Goal: Task Accomplishment & Management: Manage account settings

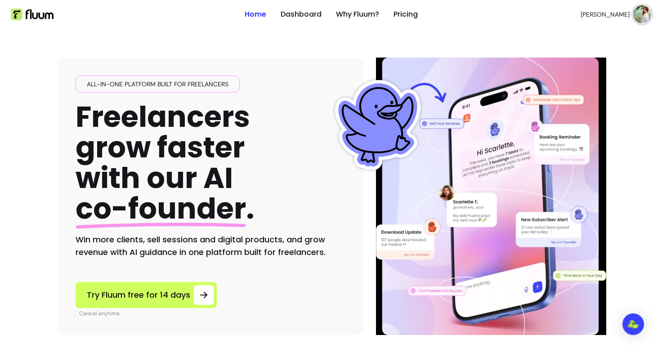
click at [637, 18] on img at bounding box center [642, 14] width 18 height 18
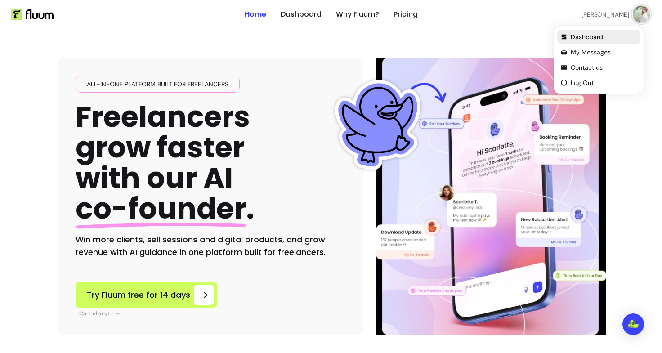
click at [596, 38] on span "Dashboard" at bounding box center [604, 36] width 66 height 9
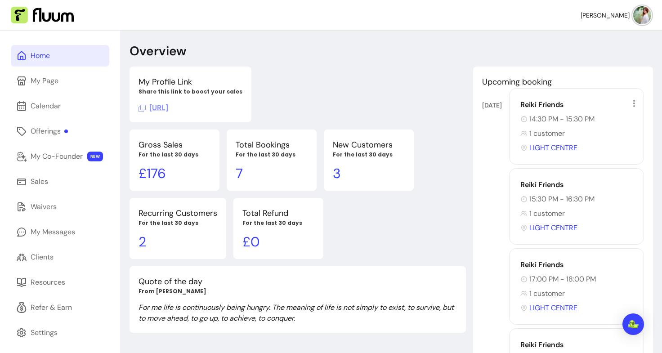
scroll to position [31, 0]
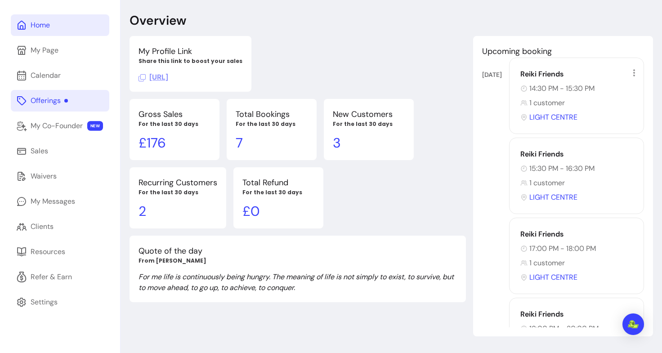
click at [49, 100] on div "Offerings" at bounding box center [49, 100] width 37 height 11
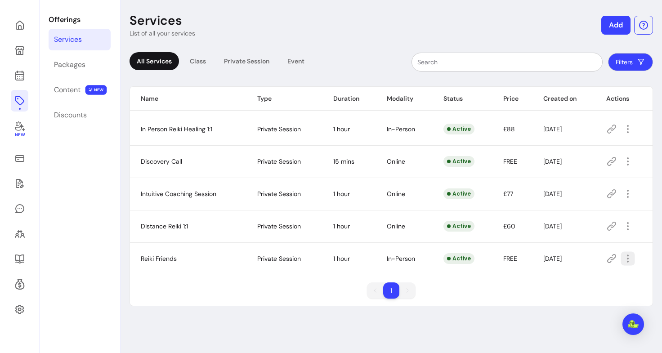
click at [622, 261] on icon "button" at bounding box center [627, 259] width 10 height 10
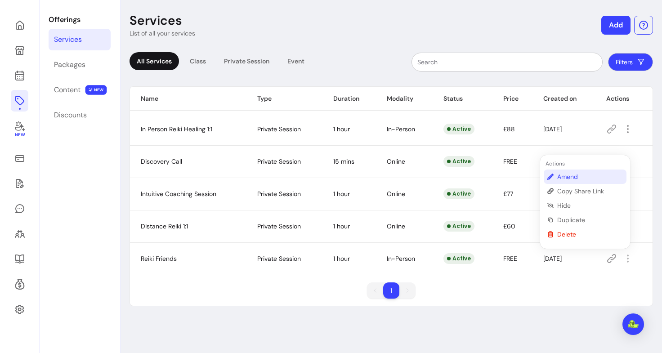
click at [570, 174] on span "Amend" at bounding box center [590, 176] width 66 height 9
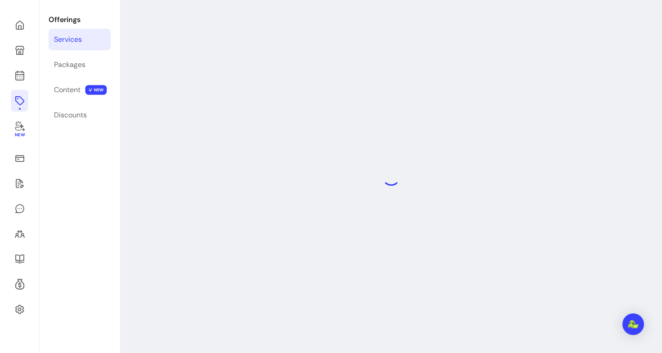
select select "**"
select select "***"
select select "**********"
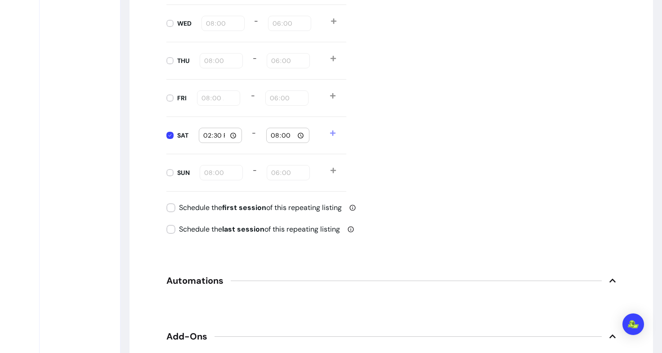
scroll to position [1082, 0]
click at [333, 132] on span at bounding box center [338, 134] width 17 height 15
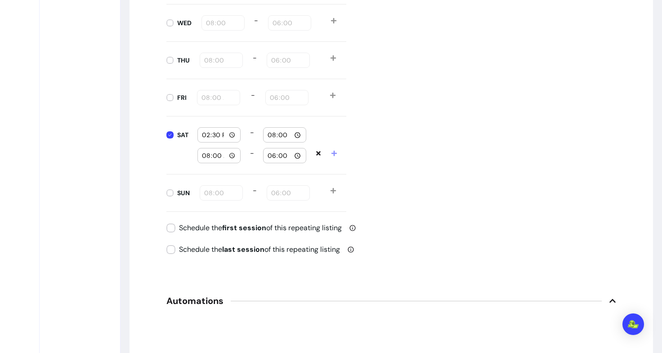
click at [315, 152] on icon at bounding box center [318, 153] width 6 height 6
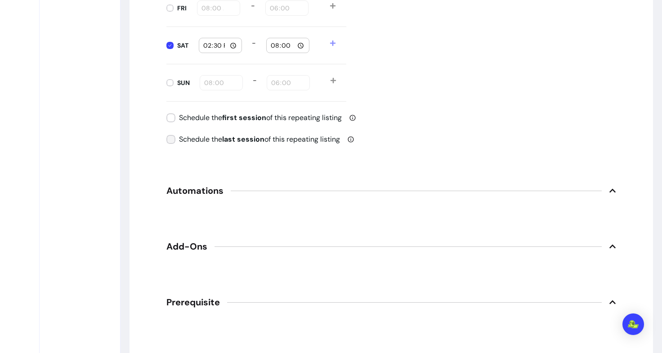
scroll to position [1172, 0]
click at [227, 192] on span "Automations" at bounding box center [391, 190] width 450 height 20
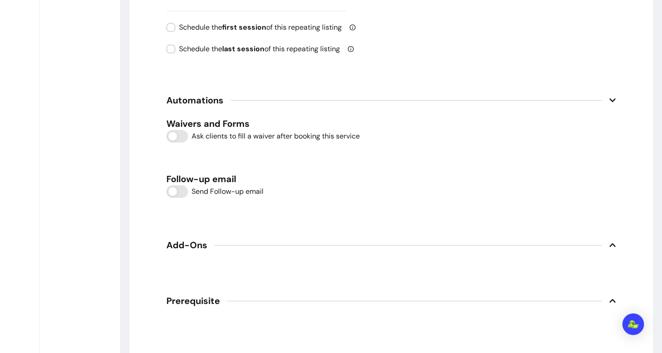
scroll to position [1262, 0]
click at [206, 243] on span "Add-Ons" at bounding box center [391, 245] width 450 height 20
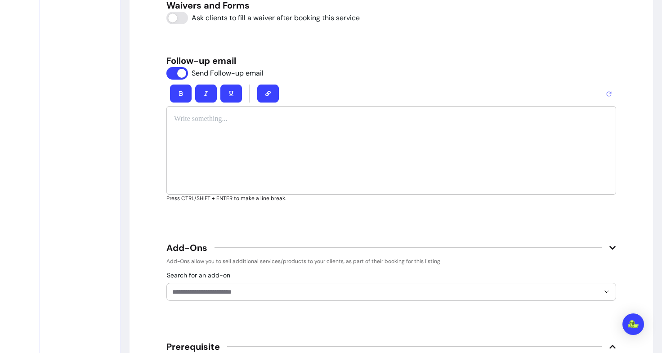
scroll to position [1381, 0]
click at [175, 73] on div "Bold" at bounding box center [177, 74] width 22 height 13
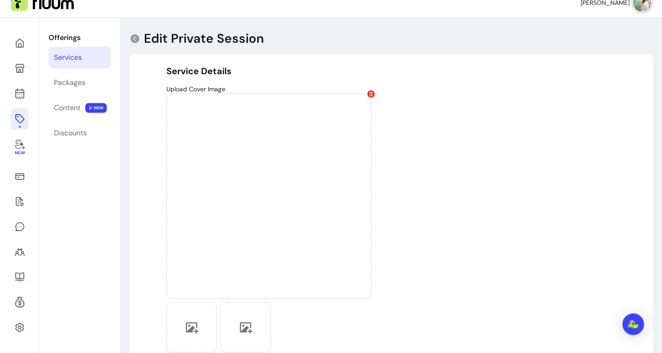
scroll to position [0, 0]
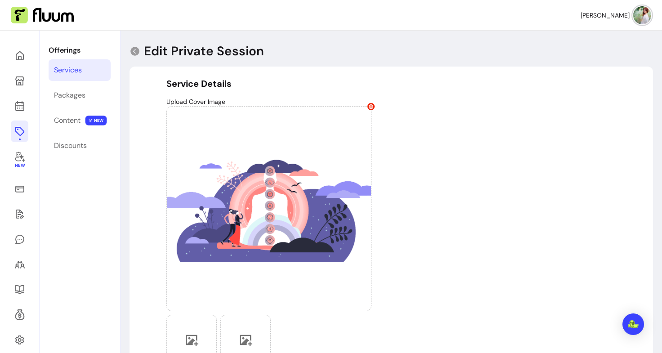
click at [78, 67] on div "Services" at bounding box center [68, 70] width 28 height 11
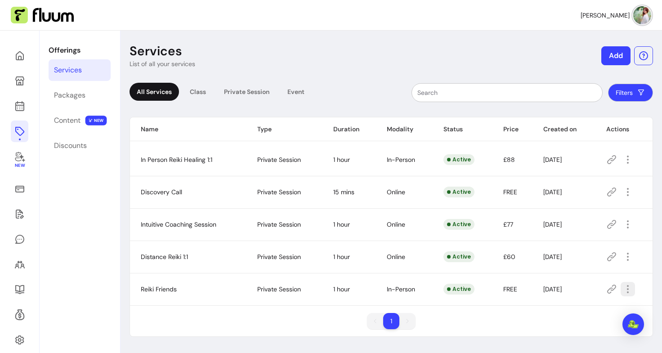
click at [622, 289] on icon "button" at bounding box center [675, 301] width 152 height 128
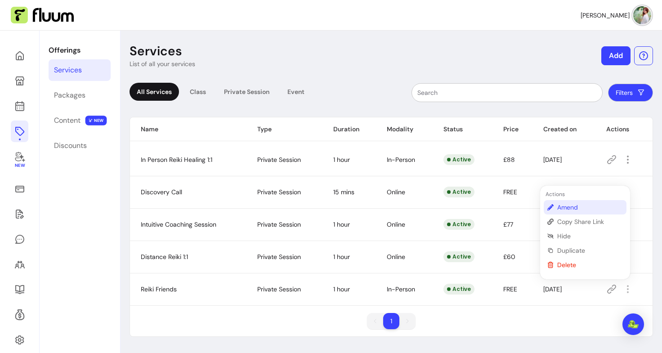
click at [585, 205] on span "Amend" at bounding box center [590, 207] width 66 height 9
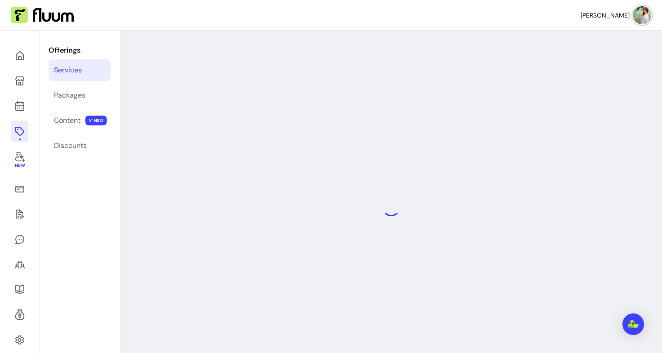
select select "**"
select select "***"
select select "**********"
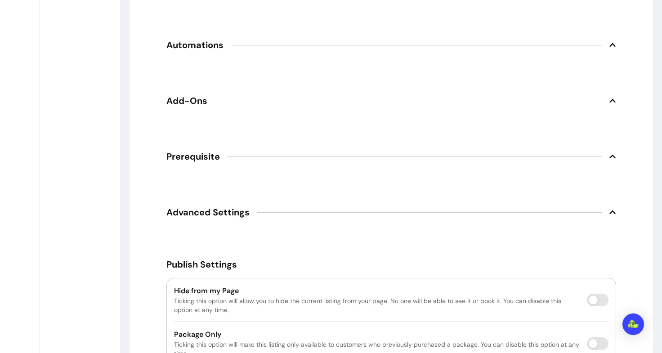
scroll to position [1382, 0]
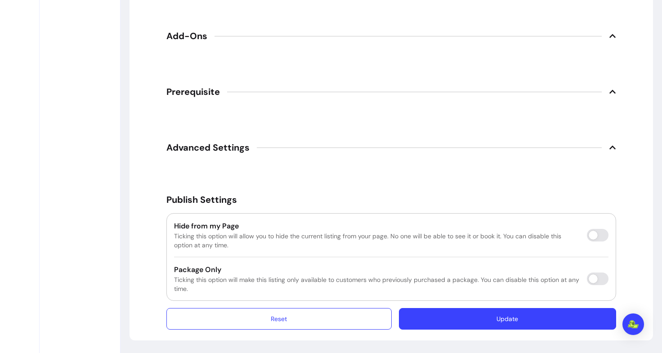
click at [211, 148] on span "Advanced Settings" at bounding box center [207, 147] width 83 height 13
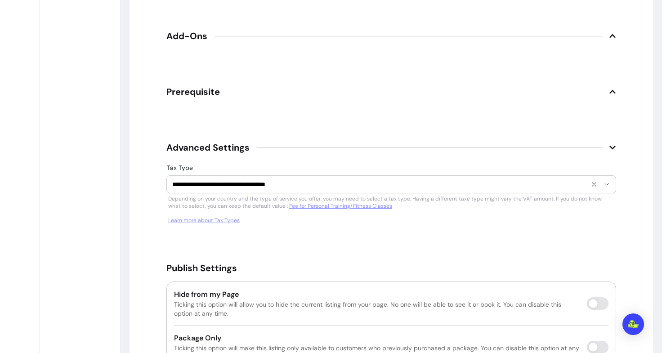
click at [220, 189] on div "**********" at bounding box center [391, 184] width 438 height 17
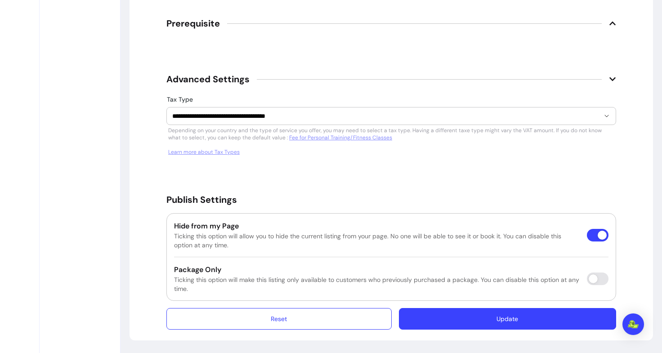
click at [465, 317] on button "Update" at bounding box center [507, 319] width 217 height 22
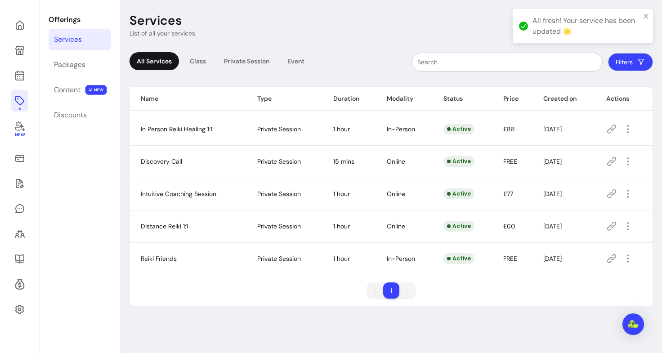
scroll to position [31, 0]
click at [76, 36] on div "Services" at bounding box center [68, 39] width 28 height 11
click at [193, 61] on div "Class" at bounding box center [198, 61] width 31 height 18
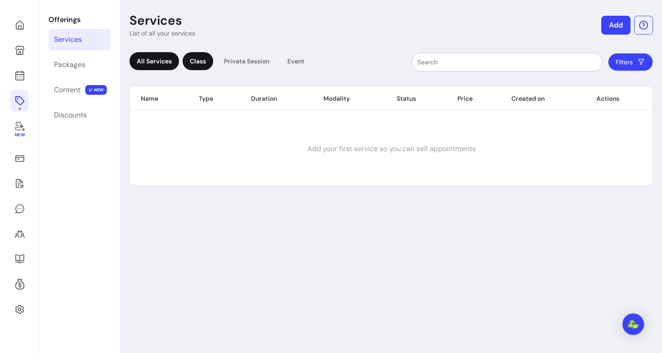
click at [159, 63] on div "All Services" at bounding box center [153, 61] width 49 height 18
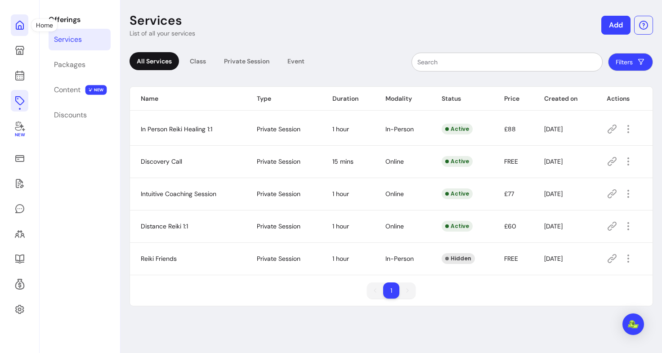
click at [20, 22] on icon at bounding box center [19, 25] width 11 height 11
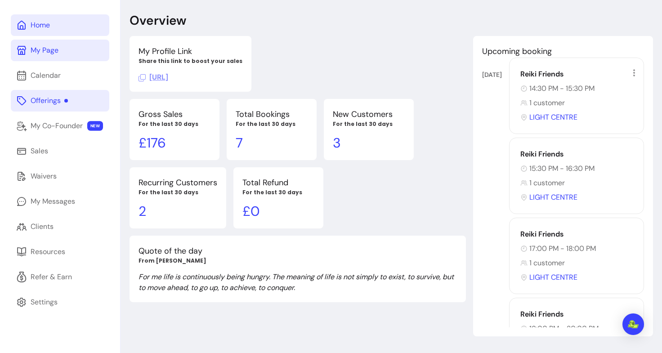
click at [55, 47] on div "My Page" at bounding box center [45, 50] width 28 height 11
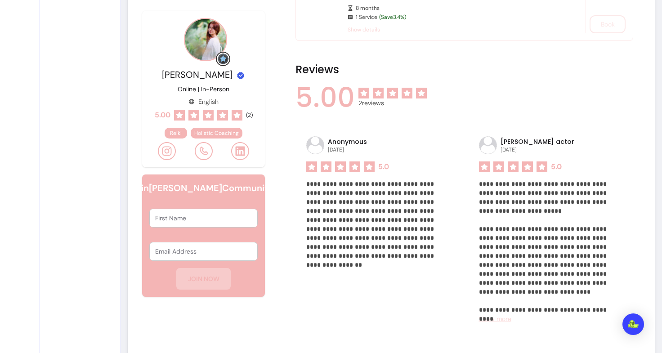
scroll to position [507, 0]
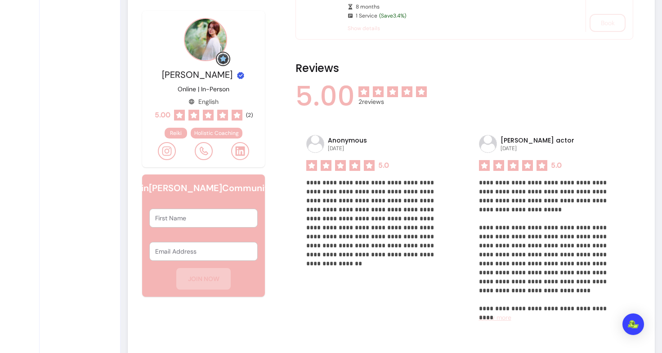
drag, startPoint x: 334, startPoint y: 138, endPoint x: 409, endPoint y: 150, distance: 75.5
click at [409, 150] on div "Anonymous 28 / 04 / 2025" at bounding box center [378, 144] width 144 height 18
click at [363, 298] on div "**********" at bounding box center [377, 232] width 165 height 216
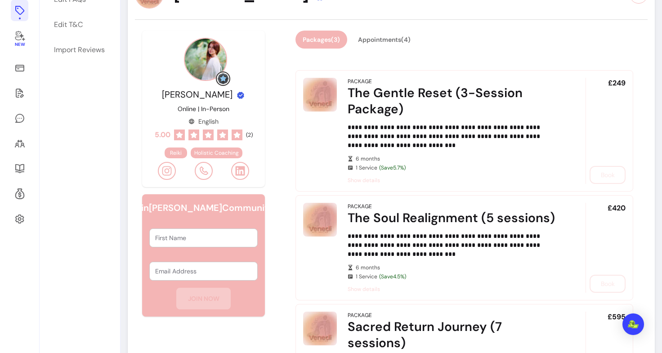
scroll to position [0, 0]
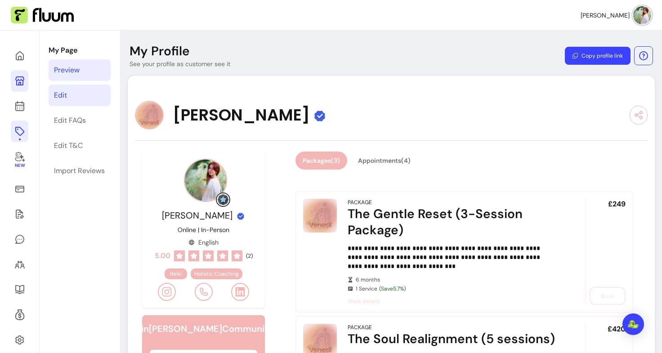
click at [66, 94] on div "Edit" at bounding box center [60, 95] width 13 height 11
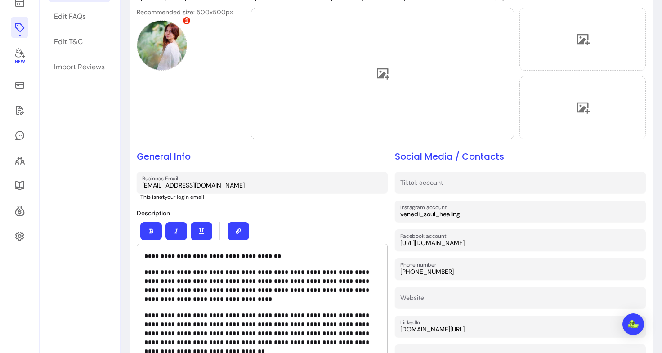
scroll to position [72, 0]
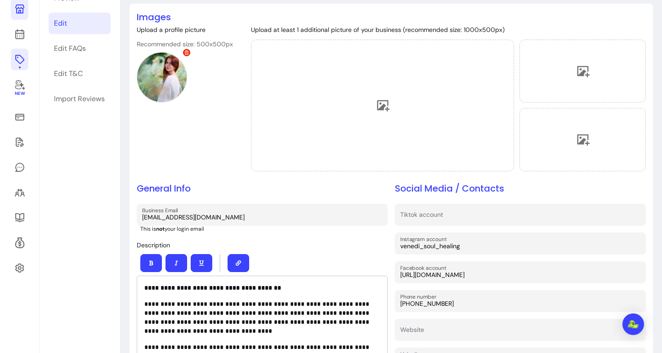
click at [20, 58] on icon at bounding box center [19, 59] width 11 height 11
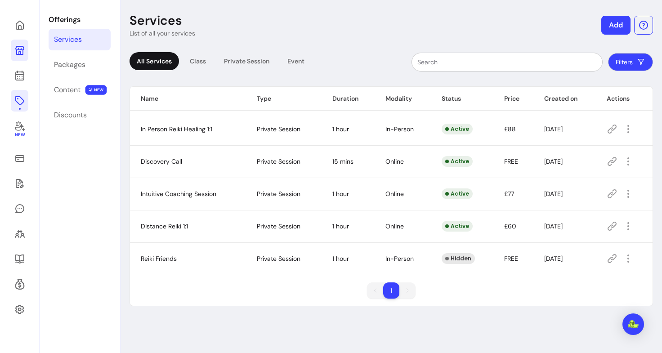
click at [614, 25] on button "Add" at bounding box center [615, 25] width 29 height 19
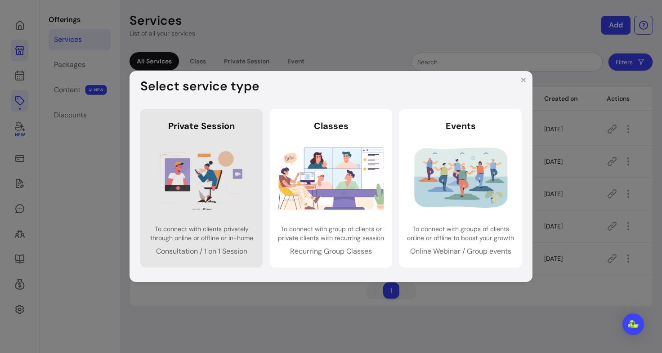
click at [158, 158] on img at bounding box center [202, 178] width 106 height 70
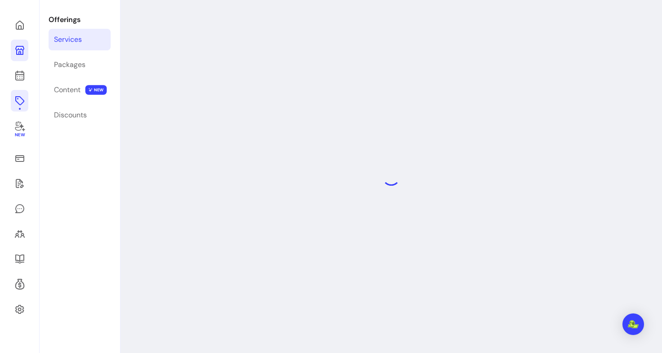
select select "***"
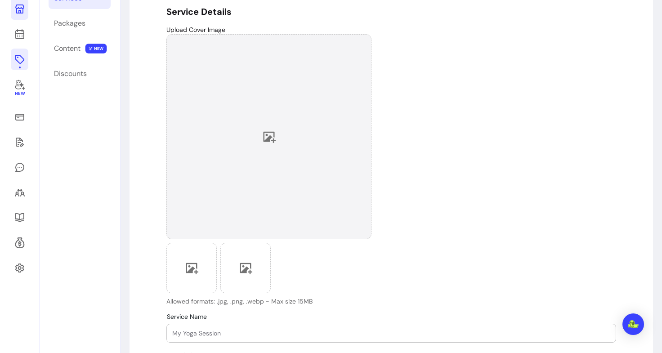
scroll to position [71, 0]
click at [259, 148] on div at bounding box center [268, 137] width 205 height 205
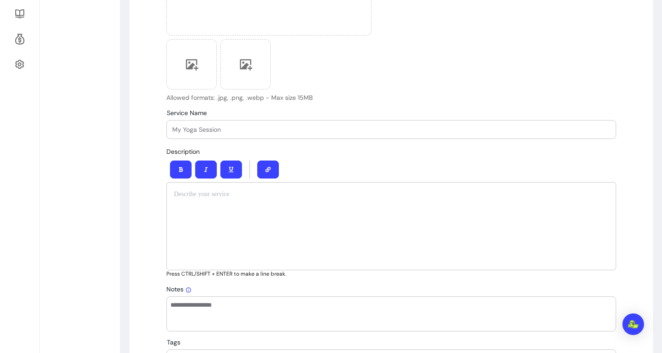
scroll to position [276, 0]
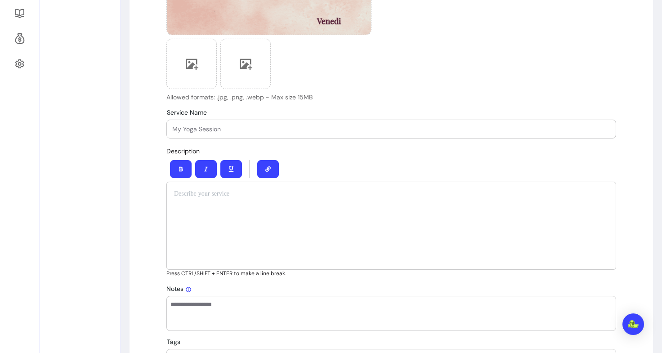
click at [234, 129] on input "Service Name" at bounding box center [391, 129] width 438 height 9
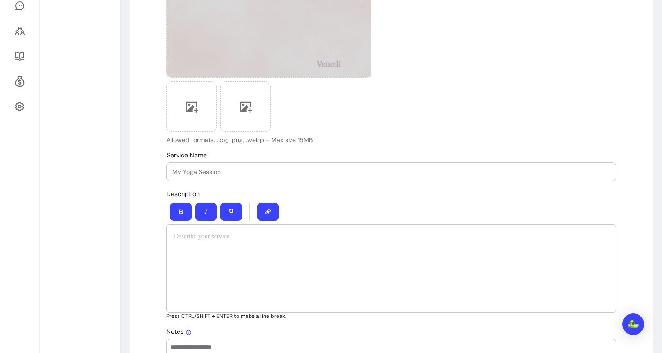
scroll to position [232, 0]
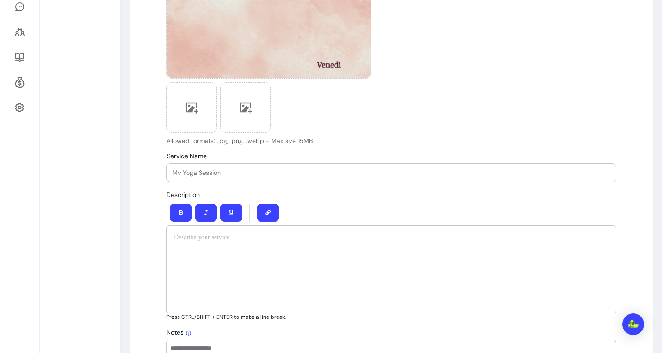
click at [207, 170] on input "Service Name" at bounding box center [391, 172] width 438 height 9
type input "r"
type input "Reiki Into Offer"
click at [190, 264] on div at bounding box center [391, 269] width 450 height 88
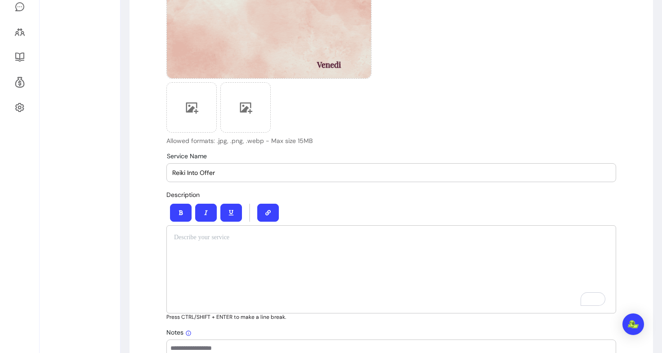
click at [254, 258] on div "To enrich screen reader interactions, please activate Accessibility in Grammarl…" at bounding box center [391, 269] width 450 height 88
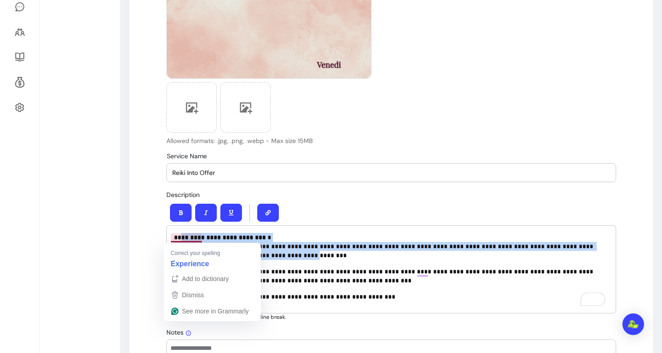
drag, startPoint x: 254, startPoint y: 258, endPoint x: 178, endPoint y: 232, distance: 79.2
click at [178, 232] on div "**********" at bounding box center [391, 269] width 450 height 88
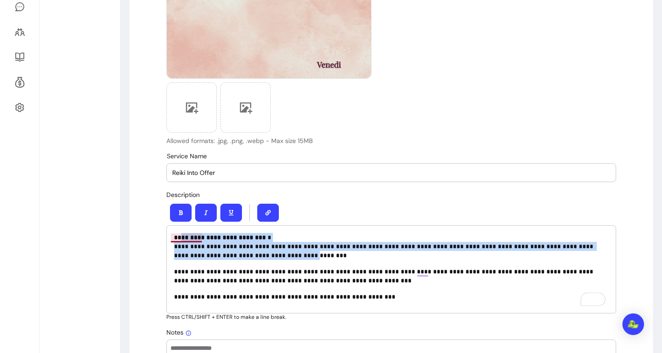
click at [178, 237] on strong "**********" at bounding box center [220, 237] width 92 height 6
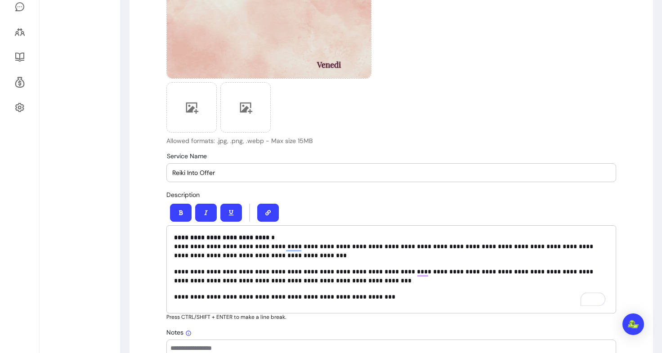
click at [267, 274] on p "**********" at bounding box center [391, 276] width 434 height 18
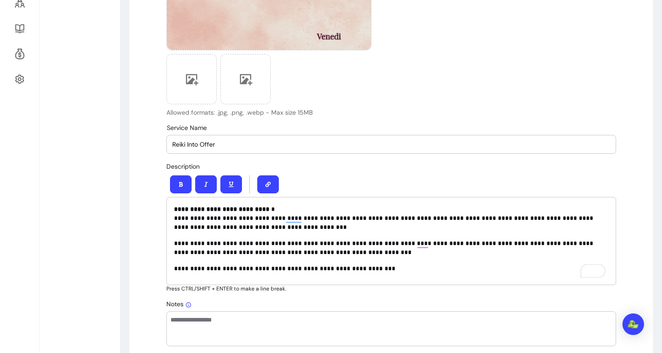
click at [307, 250] on p "**********" at bounding box center [391, 248] width 434 height 18
drag, startPoint x: 290, startPoint y: 228, endPoint x: 262, endPoint y: 227, distance: 28.3
click at [262, 227] on p "**********" at bounding box center [391, 218] width 434 height 27
click at [393, 262] on div "**********" at bounding box center [391, 241] width 450 height 88
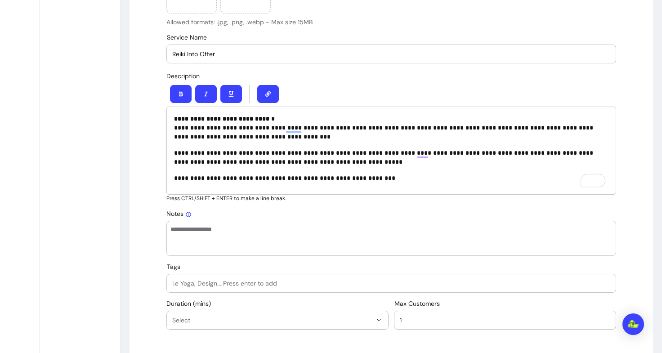
scroll to position [352, 0]
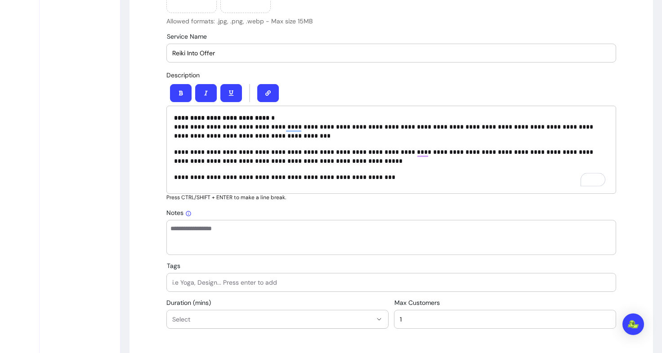
click at [242, 233] on textarea "Notes" at bounding box center [390, 237] width 441 height 27
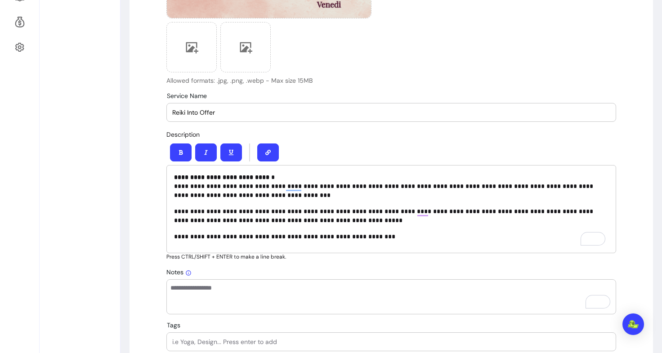
scroll to position [447, 0]
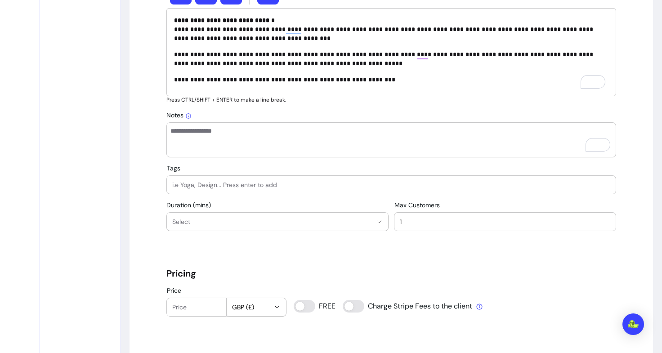
click at [221, 220] on span "Select" at bounding box center [272, 221] width 200 height 9
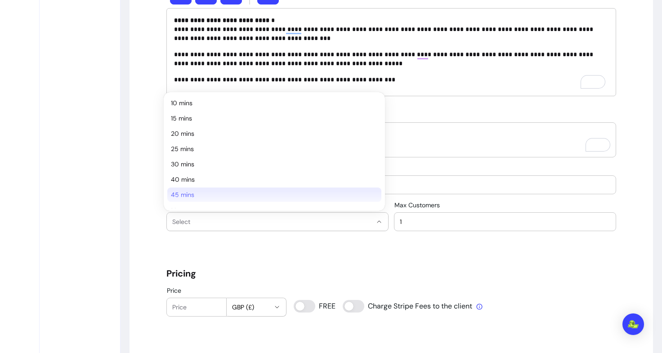
click at [203, 188] on li "45 mins" at bounding box center [274, 194] width 214 height 14
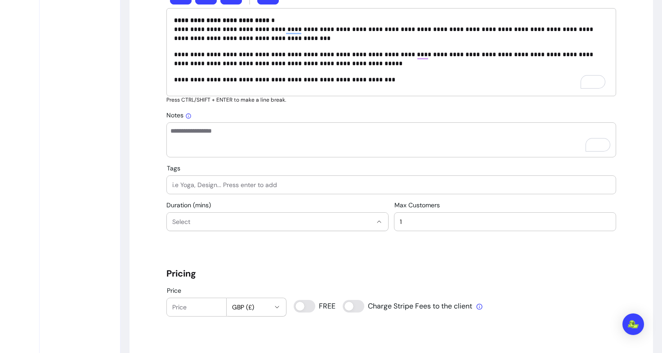
select select "**"
click at [209, 186] on input "Tags" at bounding box center [391, 184] width 438 height 9
click at [198, 183] on input "Reiki" at bounding box center [391, 184] width 438 height 9
type input "Reiki"
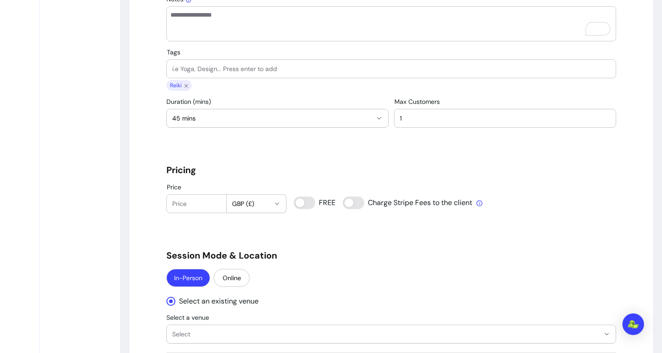
click at [192, 207] on input "Price" at bounding box center [196, 203] width 49 height 9
click at [201, 244] on div "**********" at bounding box center [391, 329] width 450 height 1634
click at [183, 194] on div "Price 40 GBP (£)" at bounding box center [226, 198] width 120 height 30
click at [190, 227] on div "**********" at bounding box center [391, 329] width 450 height 1634
click at [328, 256] on h5 "Session Mode & Location" at bounding box center [391, 255] width 450 height 13
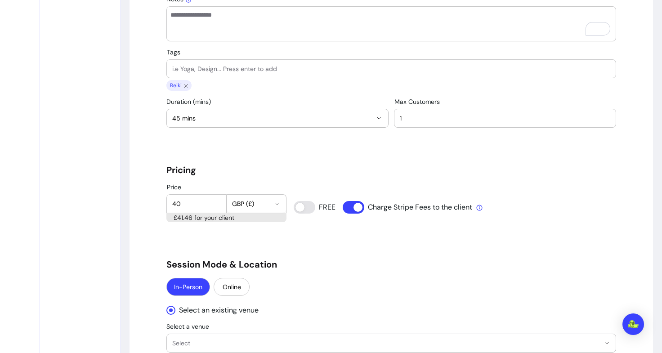
click at [200, 204] on input "40" at bounding box center [196, 203] width 49 height 9
click at [237, 165] on h5 "Pricing" at bounding box center [391, 170] width 450 height 13
drag, startPoint x: 191, startPoint y: 207, endPoint x: 141, endPoint y: 200, distance: 50.4
click at [141, 200] on div "**********" at bounding box center [390, 333] width 523 height 1665
type input "39"
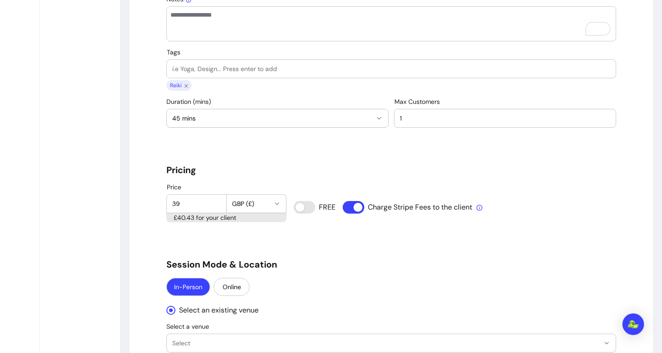
click at [151, 222] on div "**********" at bounding box center [390, 333] width 523 height 1665
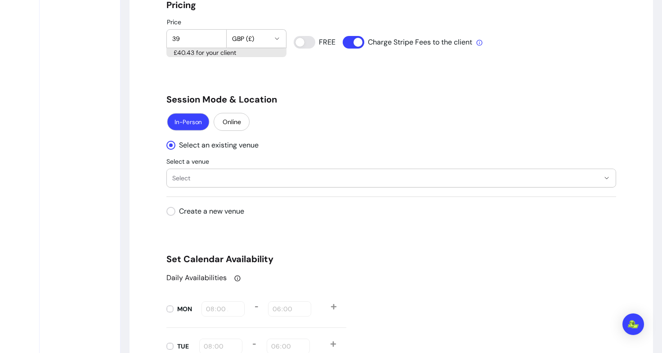
click at [191, 121] on button "In-Person" at bounding box center [188, 122] width 42 height 18
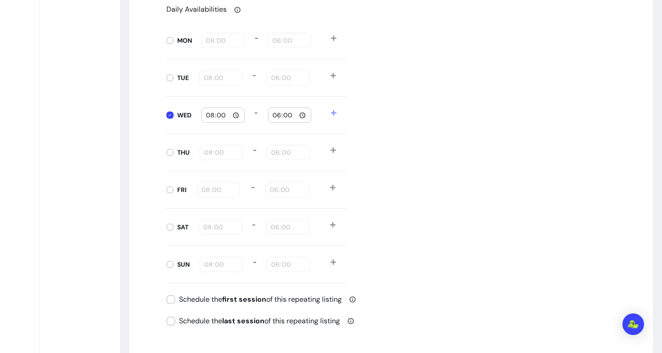
click at [231, 116] on input "08:00" at bounding box center [222, 115] width 35 height 10
click at [282, 119] on input "18:00" at bounding box center [289, 115] width 35 height 10
click at [298, 116] on input "18:00" at bounding box center [289, 115] width 35 height 10
click at [229, 113] on input "14:00" at bounding box center [222, 115] width 35 height 10
type input "14:30"
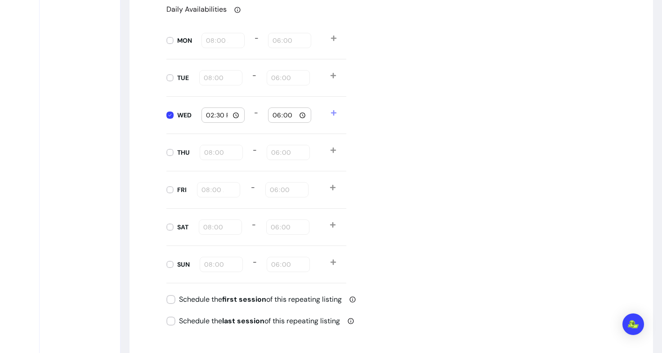
click at [446, 99] on div "Daily Availabilities MON 08:00 - 18:00 TUE 08:00 - 18:00 WED 14:30 - 18:00 THU …" at bounding box center [391, 143] width 450 height 279
click at [302, 115] on input "18:00" at bounding box center [289, 115] width 35 height 10
type input "15:15"
click at [444, 130] on div "Daily Availabilities MON 08:00 - 18:00 TUE 08:00 - 18:00 WED 14:30 - 15:15 THU …" at bounding box center [391, 143] width 450 height 279
click at [334, 113] on span at bounding box center [338, 114] width 16 height 15
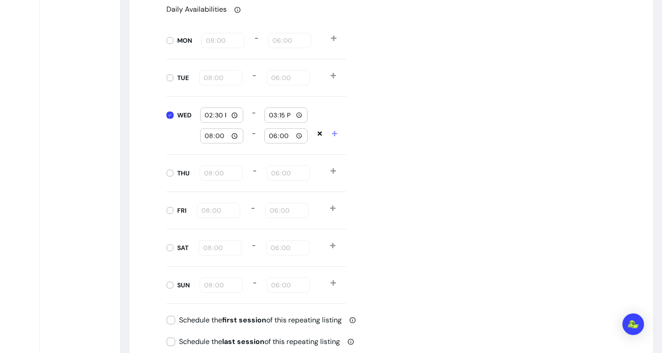
click at [235, 138] on input "08:00" at bounding box center [221, 136] width 35 height 10
click at [295, 135] on input "18:00" at bounding box center [285, 136] width 35 height 10
click at [232, 137] on input "15:00" at bounding box center [221, 136] width 35 height 10
type input "15:20"
click at [292, 139] on input "18:00" at bounding box center [285, 136] width 35 height 10
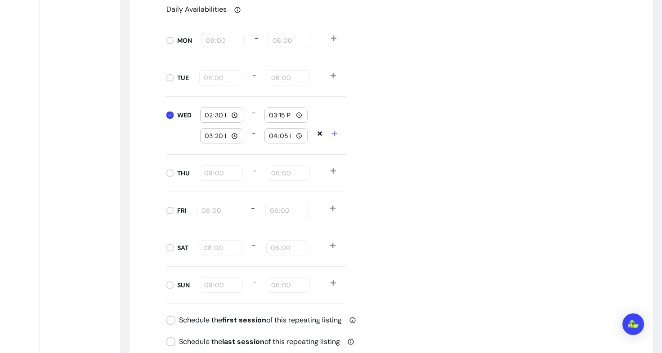
type input "16:05"
click at [386, 162] on div "Daily Availabilities MON 08:00 - 18:00 TUE 08:00 - 18:00 WED 14:30 - 15:15 15:2…" at bounding box center [391, 154] width 450 height 300
click at [332, 131] on icon at bounding box center [334, 133] width 5 height 5
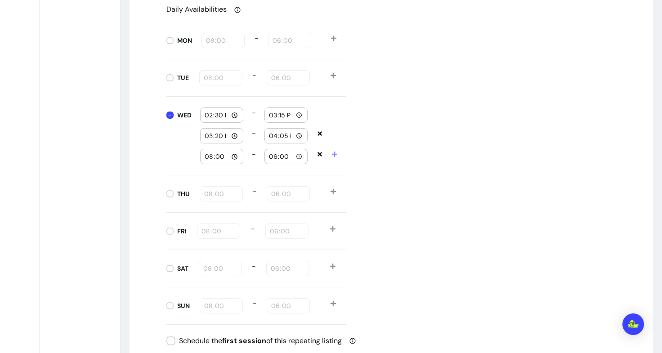
click at [232, 156] on input "08:00" at bounding box center [221, 157] width 35 height 10
type input "16:10"
click at [300, 153] on input "18:00" at bounding box center [285, 157] width 35 height 10
click at [292, 115] on input "15:15" at bounding box center [285, 115] width 35 height 10
type input "15:30"
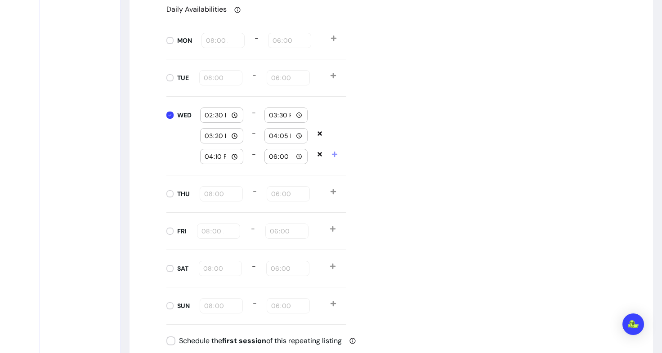
click at [228, 135] on input "15:20" at bounding box center [221, 136] width 35 height 10
type input "15:30"
click at [298, 137] on input "16:05" at bounding box center [285, 136] width 35 height 10
type input "16:30"
click at [399, 132] on div "Daily Availabilities MON 08:00 - 18:00 TUE 08:00 - 18:00 WED 14:30 - 15:30 15:3…" at bounding box center [391, 164] width 450 height 321
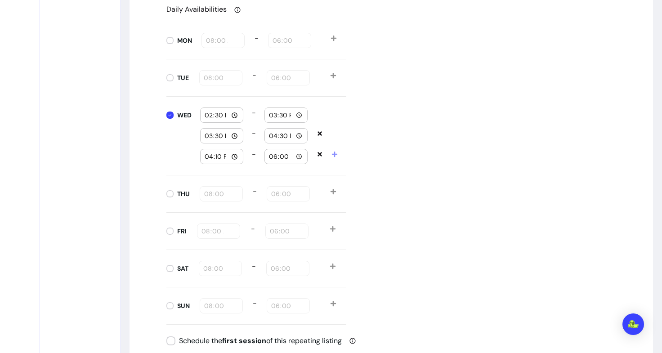
click at [234, 153] on input "16:10" at bounding box center [221, 157] width 35 height 10
type input "16:30"
click at [299, 157] on input "18:00" at bounding box center [285, 157] width 35 height 10
type input "17:30"
click at [452, 129] on div "Daily Availabilities MON 08:00 - 18:00 TUE 08:00 - 18:00 WED 14:30 - 15:30 15:3…" at bounding box center [391, 164] width 450 height 321
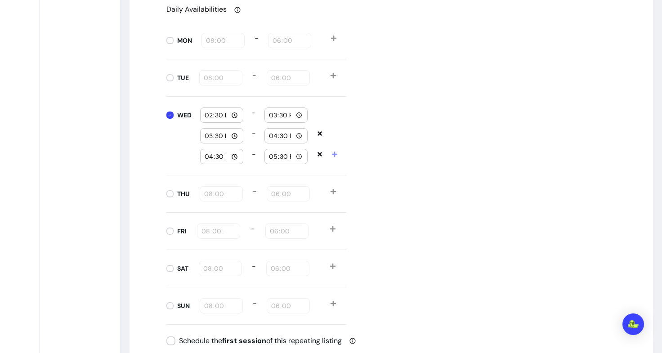
click at [331, 152] on icon at bounding box center [334, 154] width 6 height 6
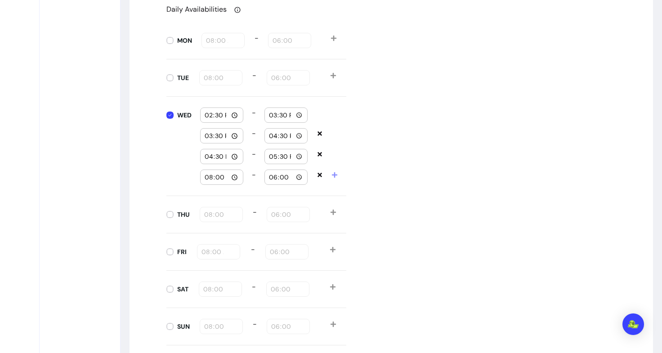
click at [232, 177] on input "08:00" at bounding box center [221, 177] width 35 height 10
type input "17:30"
click at [299, 177] on input "18:00" at bounding box center [285, 177] width 35 height 10
type input "18:30"
click at [405, 195] on div "Daily Availabilities MON 08:00 - 18:00 TUE 08:00 - 18:00 WED 14:30 - 15:30 15:3…" at bounding box center [391, 174] width 450 height 341
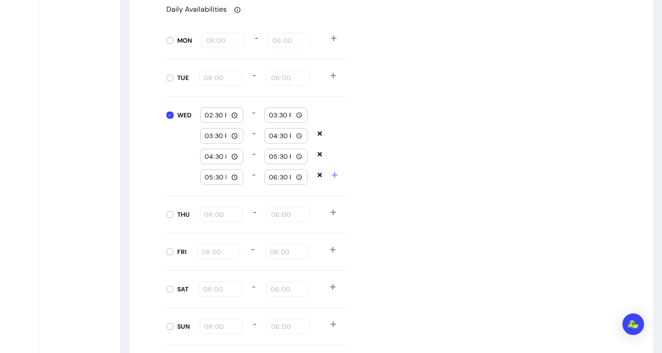
click at [332, 174] on icon at bounding box center [334, 174] width 5 height 5
click at [229, 196] on input "08:00" at bounding box center [221, 198] width 35 height 10
type input "18:30"
click at [298, 194] on input "18:00" at bounding box center [285, 198] width 35 height 10
click at [449, 178] on div "Daily Availabilities MON 08:00 - 18:00 TUE 08:00 - 18:00 WED 14:30 - 15:30 15:3…" at bounding box center [391, 185] width 450 height 362
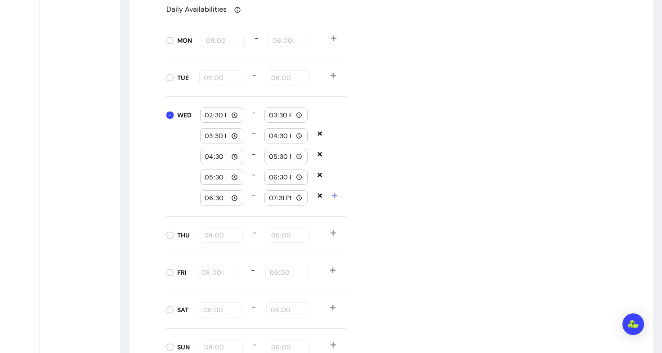
click at [292, 197] on input "19:31" at bounding box center [285, 198] width 35 height 10
type input "19:30"
click at [432, 164] on div "Daily Availabilities MON 08:00 - 18:00 TUE 08:00 - 18:00 WED 14:30 - 15:30 15:3…" at bounding box center [391, 185] width 450 height 362
click at [335, 192] on span at bounding box center [338, 197] width 15 height 15
click at [228, 216] on input "08:00" at bounding box center [221, 219] width 35 height 10
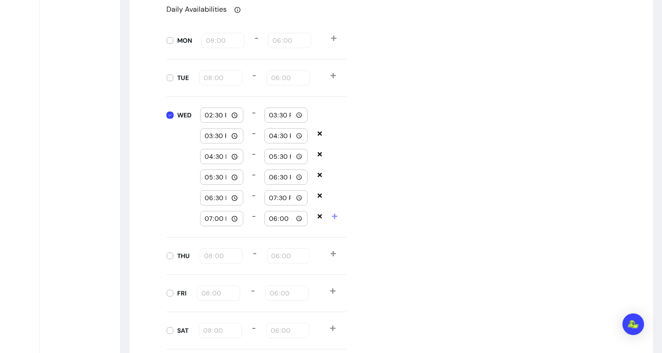
click at [292, 219] on input "18:00" at bounding box center [285, 219] width 35 height 10
click at [232, 218] on input "19:00" at bounding box center [221, 219] width 35 height 10
type input "19:30"
click at [299, 212] on div "18:00" at bounding box center [285, 218] width 35 height 14
click at [299, 215] on input "18:00" at bounding box center [285, 219] width 35 height 10
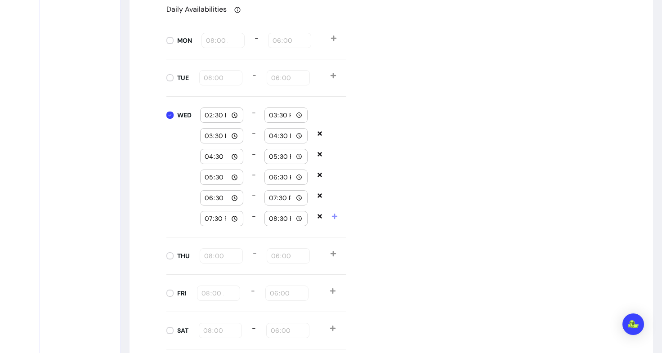
type input "20:30"
click at [404, 203] on div "Daily Availabilities MON 08:00 - 18:00 TUE 08:00 - 18:00 WED 14:30 - 15:30 15:3…" at bounding box center [391, 195] width 450 height 383
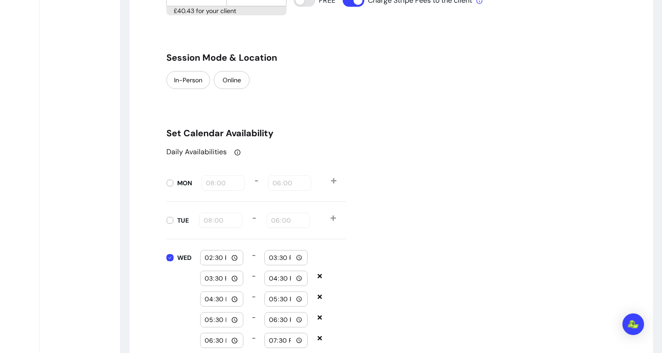
scroll to position [760, 0]
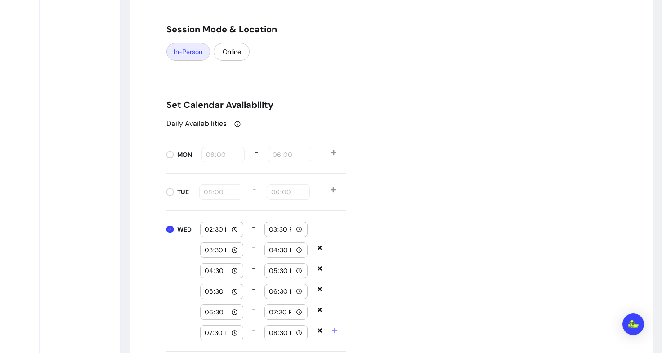
click at [190, 54] on button "In-Person" at bounding box center [188, 52] width 44 height 18
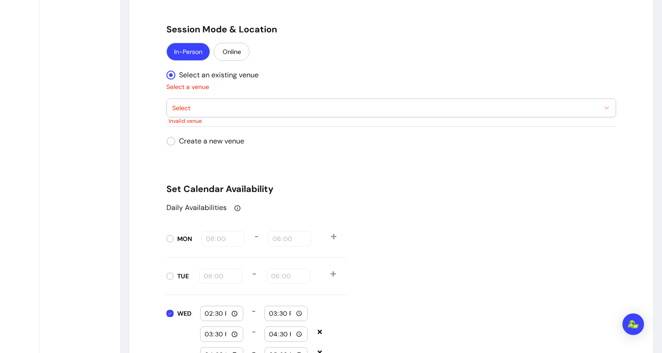
click at [203, 98] on div "Select Invalid venue" at bounding box center [391, 107] width 450 height 19
click at [201, 107] on span "Select" at bounding box center [385, 107] width 427 height 9
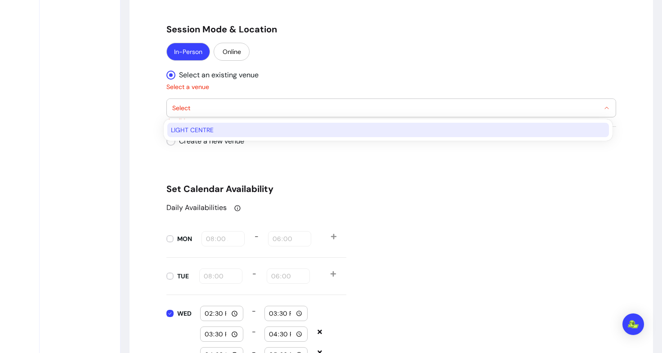
click at [200, 129] on span "LIGHT CENTRE" at bounding box center [383, 129] width 425 height 9
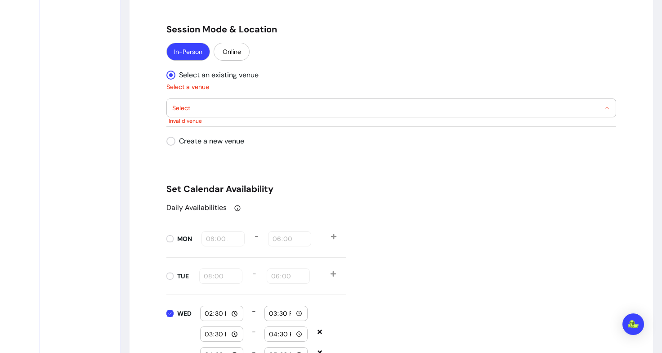
select select "**********"
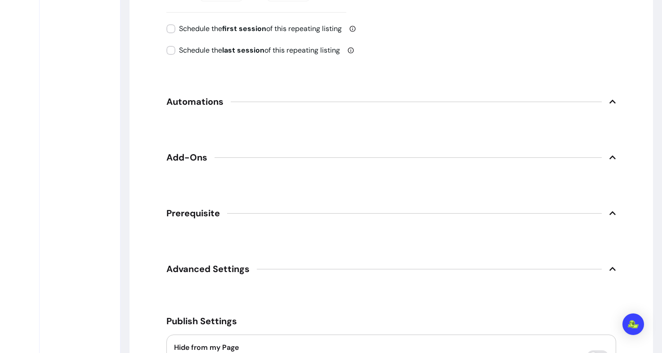
click at [209, 111] on span "Automations" at bounding box center [391, 102] width 450 height 20
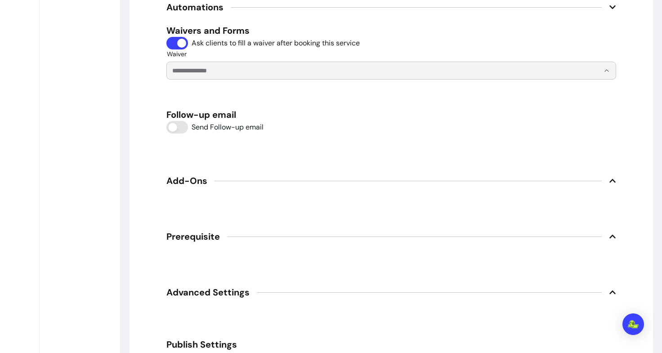
click at [236, 72] on input "Waiver" at bounding box center [378, 70] width 413 height 9
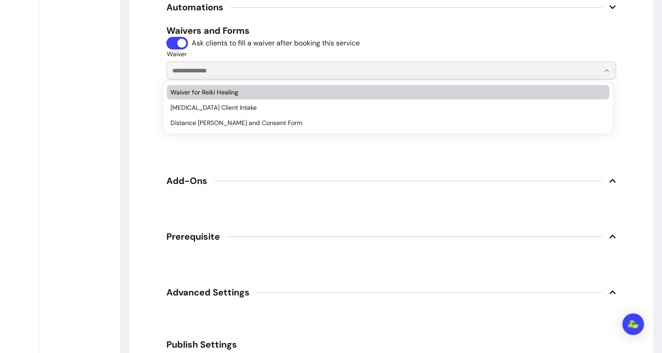
click at [227, 92] on span "Waiver for Reiki Healing" at bounding box center [383, 92] width 426 height 9
type input "**********"
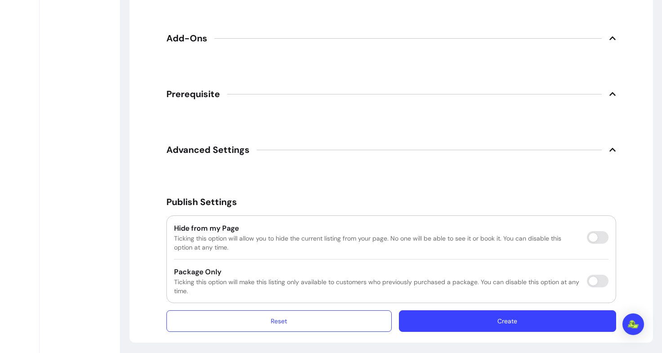
click at [214, 37] on span "Add-Ons" at bounding box center [391, 38] width 450 height 20
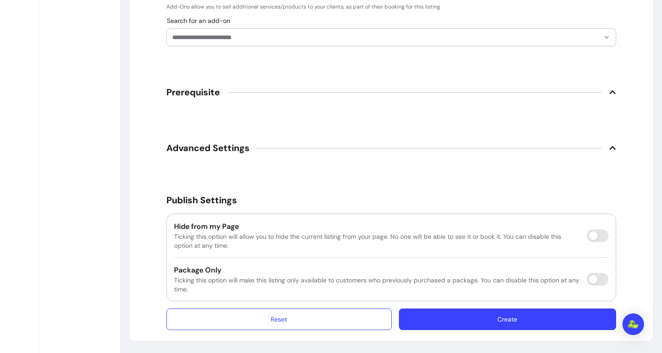
click at [461, 313] on button "Create" at bounding box center [507, 319] width 217 height 22
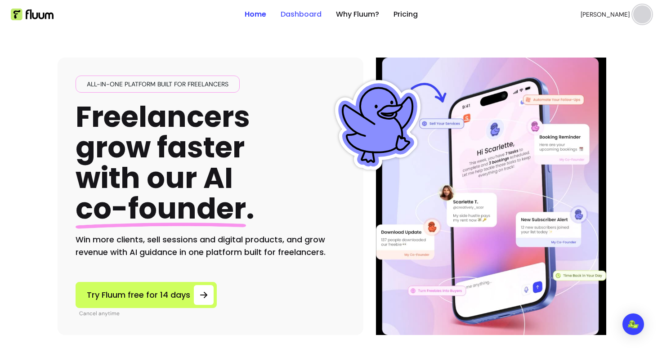
click at [293, 18] on link "Dashboard" at bounding box center [301, 14] width 41 height 11
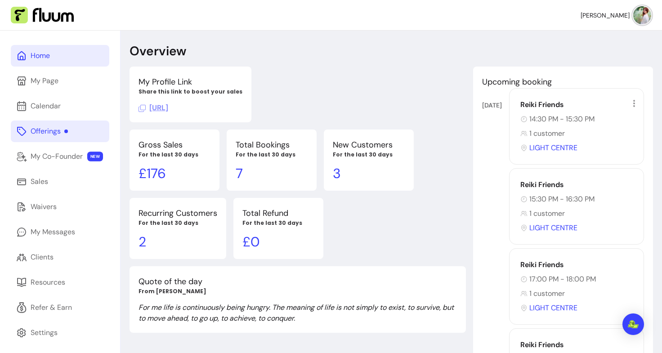
click at [58, 133] on div "Offerings" at bounding box center [49, 131] width 37 height 11
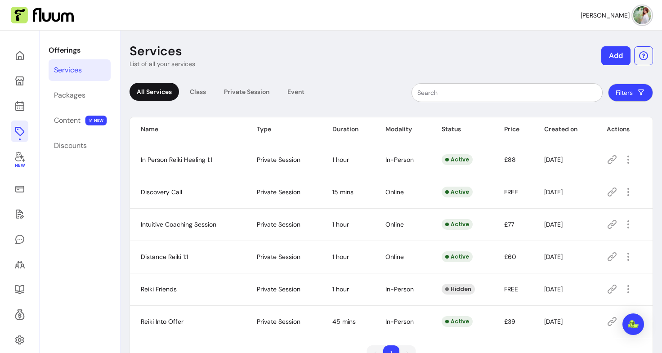
scroll to position [31, 0]
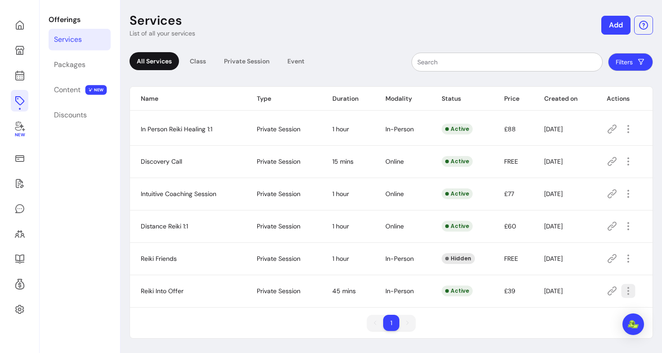
click at [623, 295] on icon "button" at bounding box center [628, 291] width 10 height 10
click at [537, 328] on div "1 1" at bounding box center [391, 326] width 522 height 23
click at [87, 85] on link "Content NEW" at bounding box center [80, 90] width 62 height 22
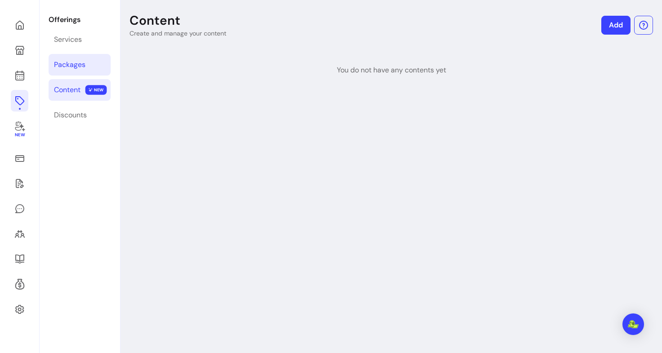
click at [85, 67] on link "Packages" at bounding box center [80, 65] width 62 height 22
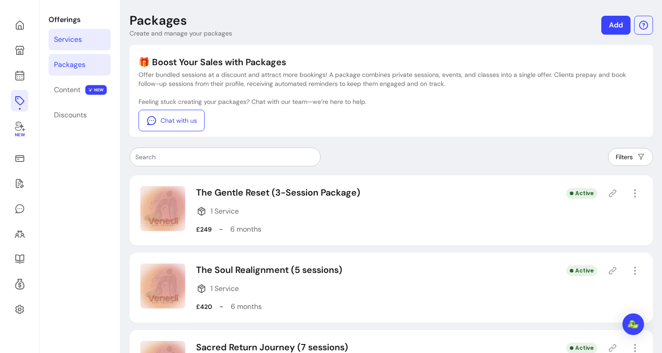
click at [85, 36] on link "Services" at bounding box center [80, 40] width 62 height 22
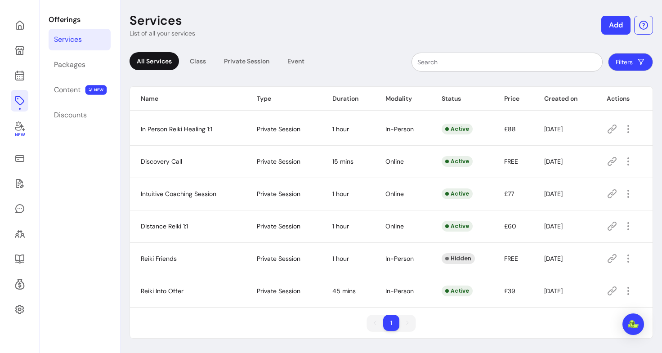
click at [609, 290] on icon at bounding box center [611, 290] width 11 height 11
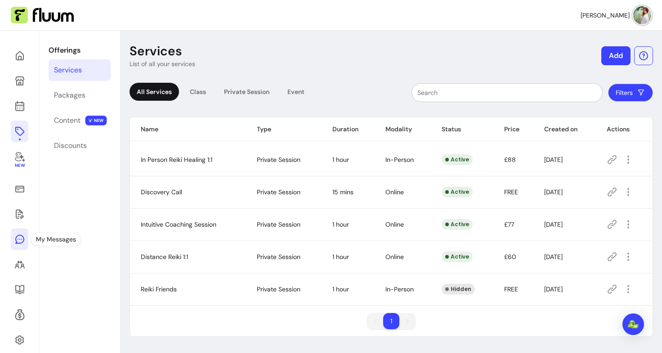
scroll to position [30, 0]
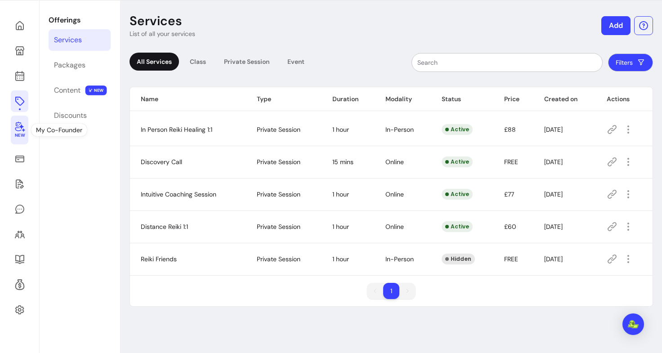
click at [18, 131] on icon at bounding box center [19, 126] width 11 height 11
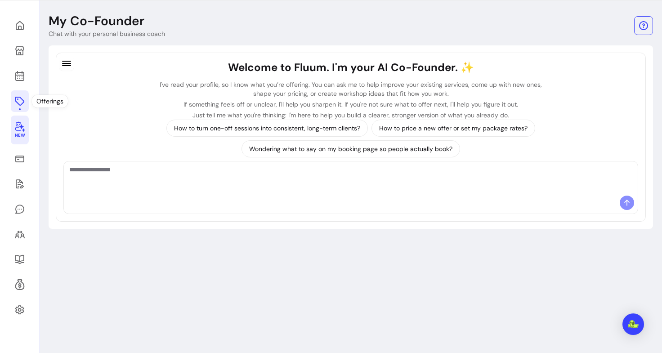
click at [27, 102] on link at bounding box center [20, 101] width 18 height 22
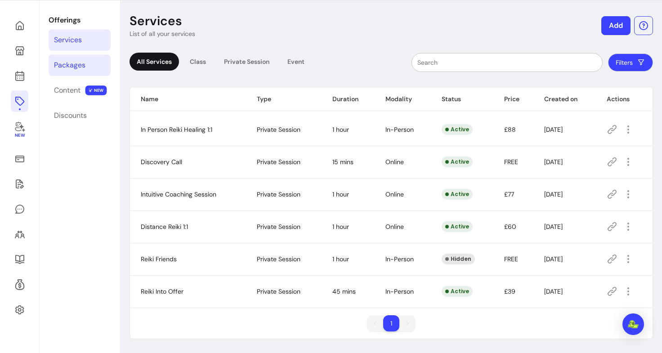
click at [73, 71] on link "Packages" at bounding box center [80, 65] width 62 height 22
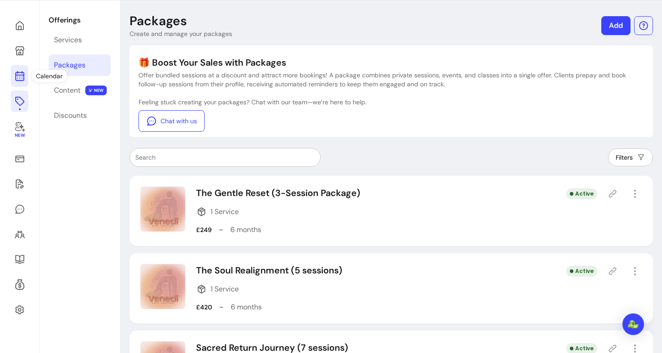
click at [21, 73] on icon at bounding box center [19, 40] width 152 height 128
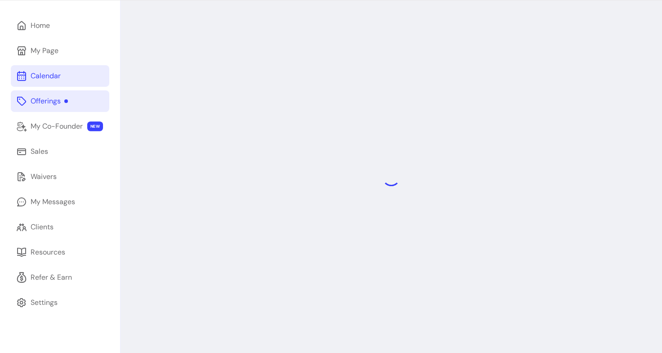
click at [68, 108] on link "Offerings" at bounding box center [60, 101] width 98 height 22
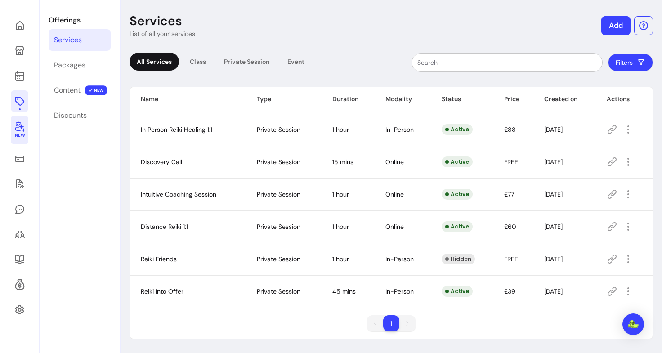
click at [24, 133] on span "New" at bounding box center [19, 136] width 10 height 6
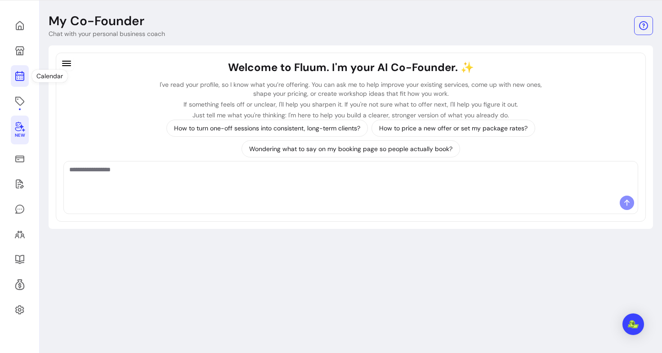
click at [20, 74] on icon at bounding box center [19, 76] width 11 height 11
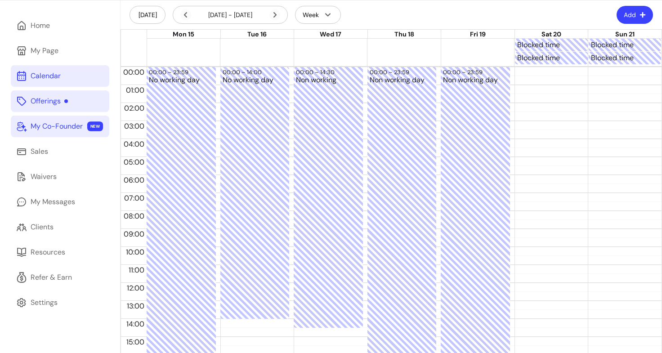
click at [58, 103] on div "Offerings" at bounding box center [49, 101] width 37 height 11
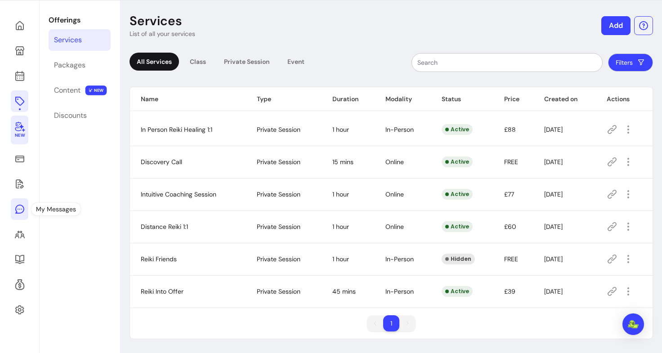
click at [22, 209] on icon at bounding box center [19, 209] width 11 height 11
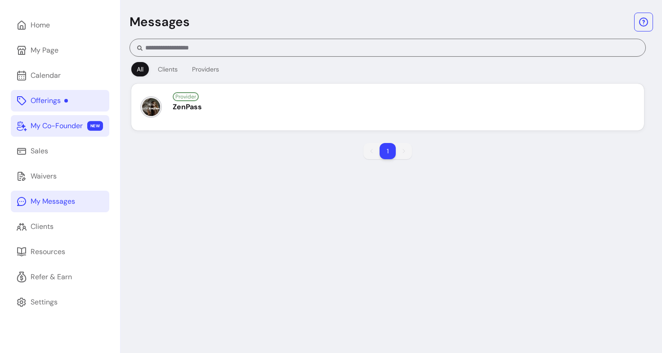
scroll to position [30, 0]
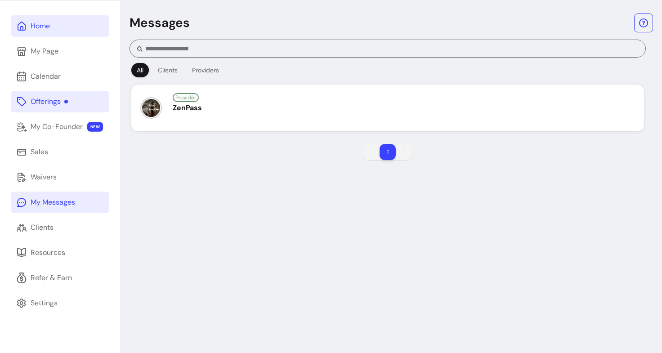
click at [38, 17] on link "Home" at bounding box center [60, 26] width 98 height 22
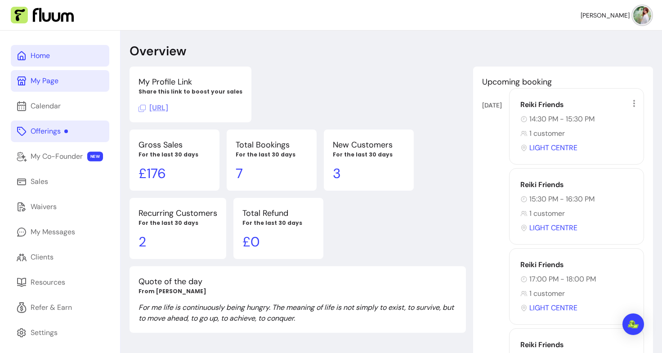
click at [67, 89] on link "My Page" at bounding box center [60, 81] width 98 height 22
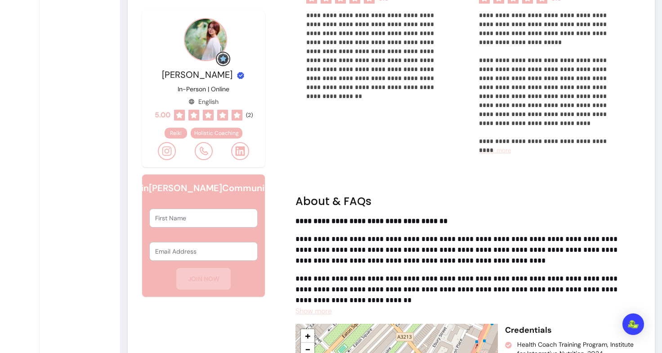
scroll to position [673, 0]
click at [327, 310] on span "Show more" at bounding box center [313, 311] width 36 height 9
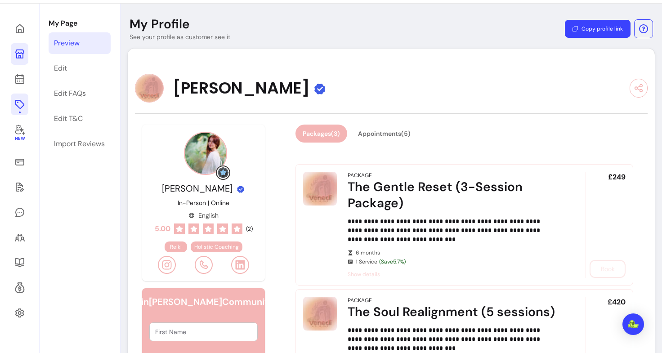
scroll to position [0, 0]
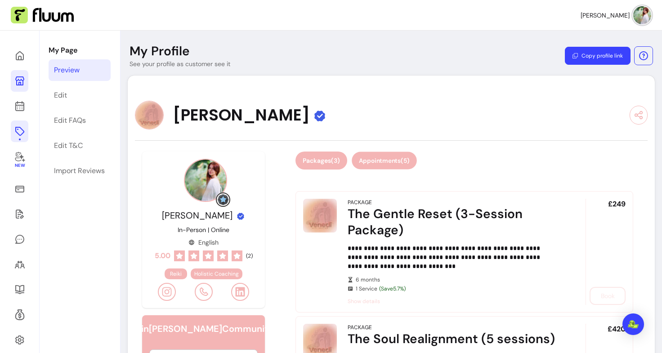
click at [393, 164] on button "Appointments ( 5 )" at bounding box center [384, 161] width 65 height 18
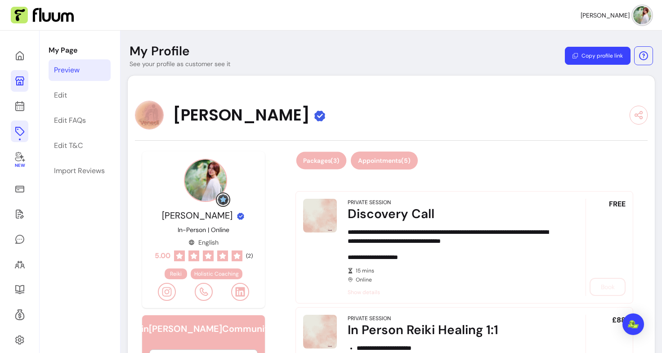
click at [325, 163] on button "Packages ( 3 )" at bounding box center [321, 161] width 50 height 18
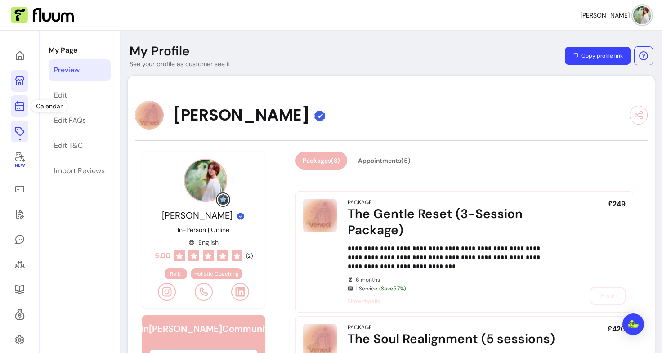
click at [18, 108] on icon at bounding box center [19, 106] width 11 height 11
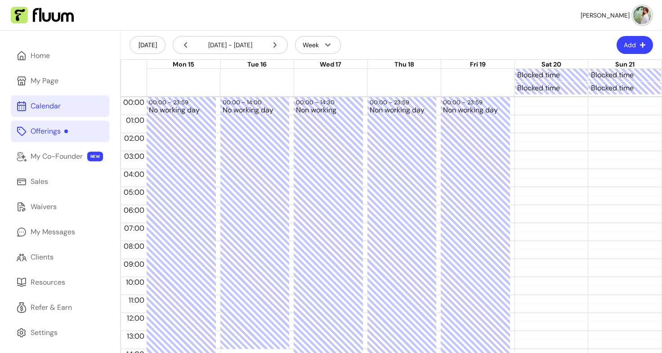
click at [52, 130] on div "Offerings" at bounding box center [49, 131] width 37 height 11
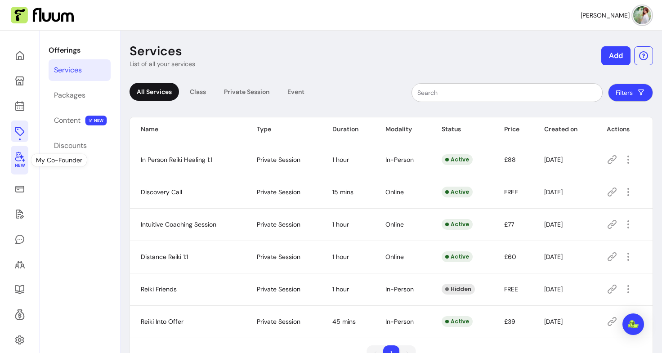
click at [18, 161] on icon at bounding box center [20, 157] width 10 height 10
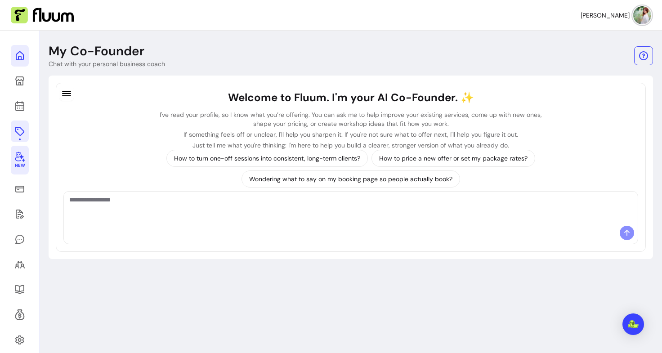
click at [19, 57] on icon at bounding box center [19, 55] width 11 height 11
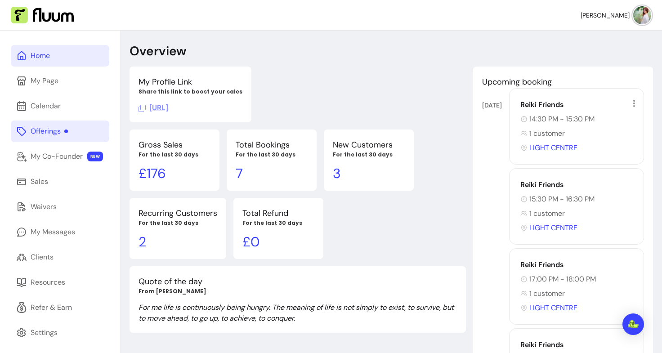
click at [19, 57] on icon at bounding box center [21, 55] width 11 height 11
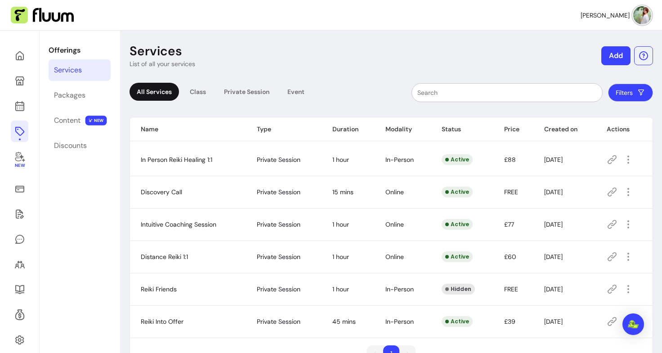
scroll to position [31, 0]
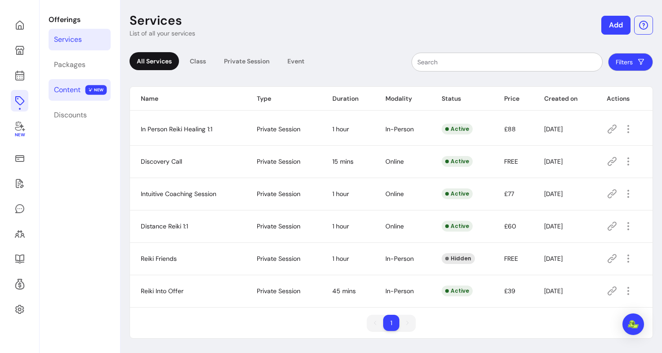
click at [64, 95] on div "Content" at bounding box center [67, 90] width 27 height 11
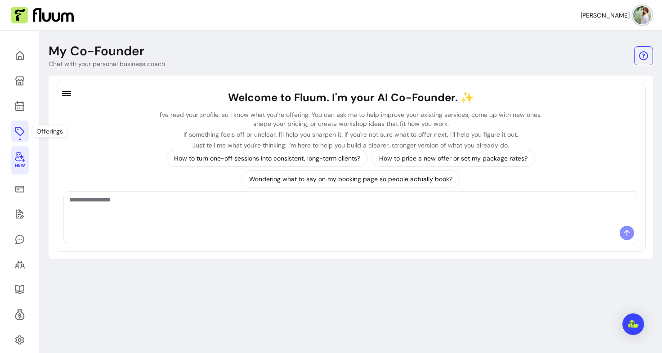
click at [23, 132] on icon at bounding box center [19, 131] width 11 height 11
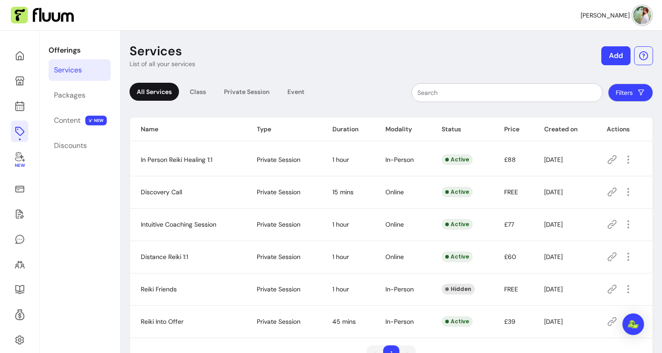
scroll to position [31, 0]
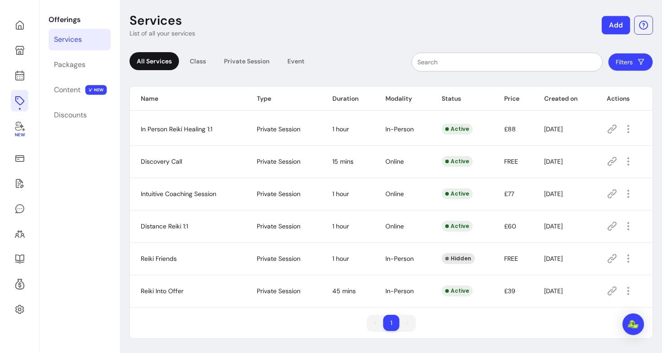
click at [610, 23] on button "Add" at bounding box center [616, 25] width 28 height 18
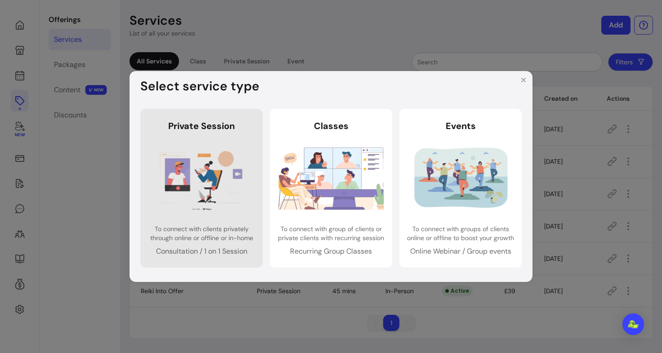
click at [231, 131] on header "Private Session" at bounding box center [201, 126] width 108 height 13
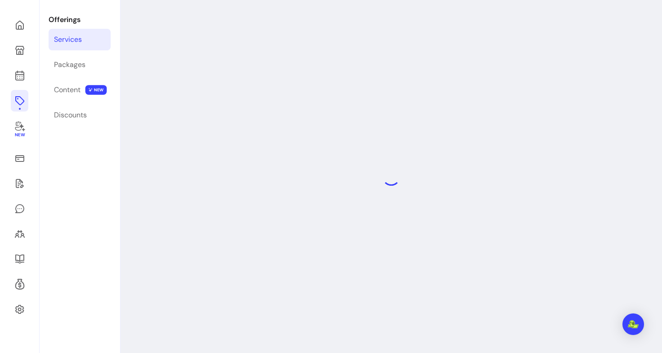
select select "***"
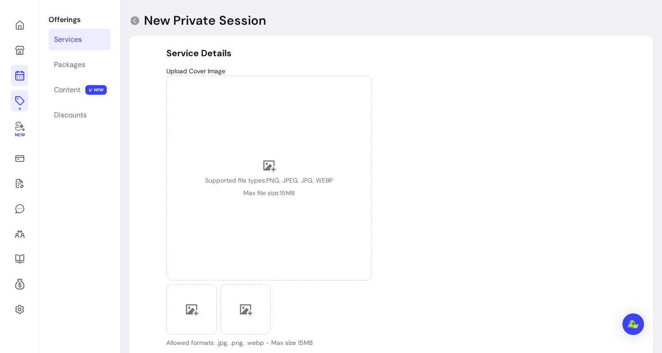
click at [19, 76] on icon at bounding box center [19, 75] width 11 height 11
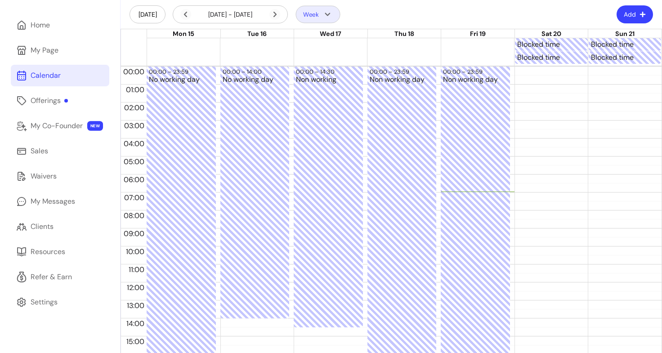
click at [325, 15] on icon "button" at bounding box center [327, 14] width 10 height 10
click at [372, 13] on header "Today 15 Sep - 21 Sep, 2025 Week Add" at bounding box center [390, 14] width 541 height 29
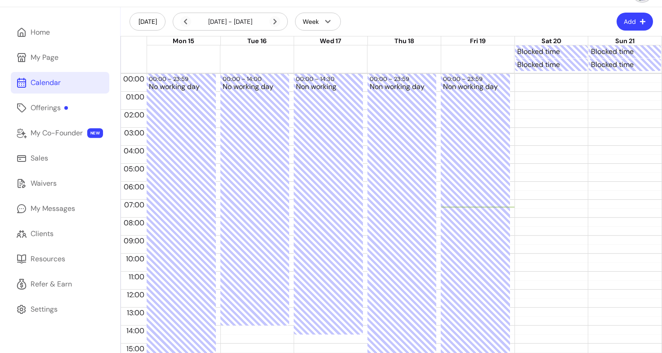
scroll to position [22, 0]
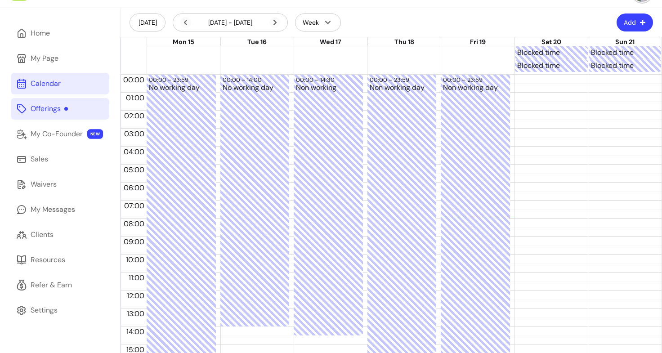
click at [64, 108] on div "Offerings" at bounding box center [49, 108] width 37 height 11
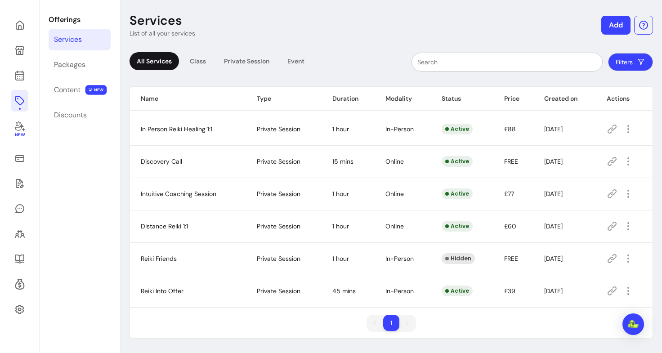
scroll to position [31, 0]
click at [605, 26] on button "Add" at bounding box center [616, 25] width 28 height 18
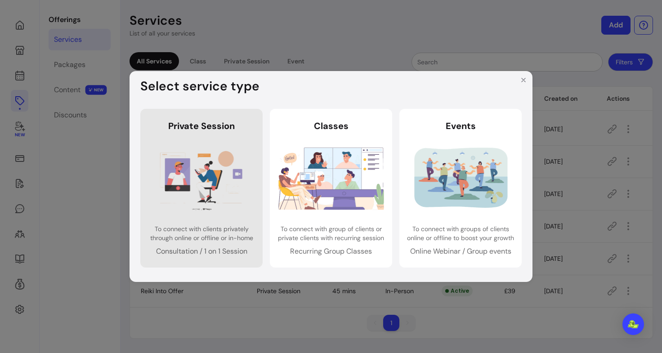
click at [215, 181] on img at bounding box center [202, 178] width 106 height 70
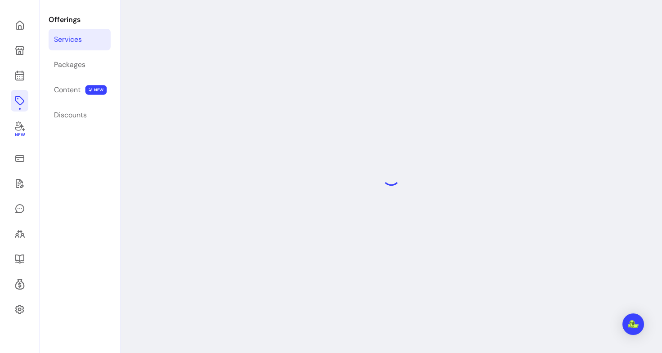
select select "***"
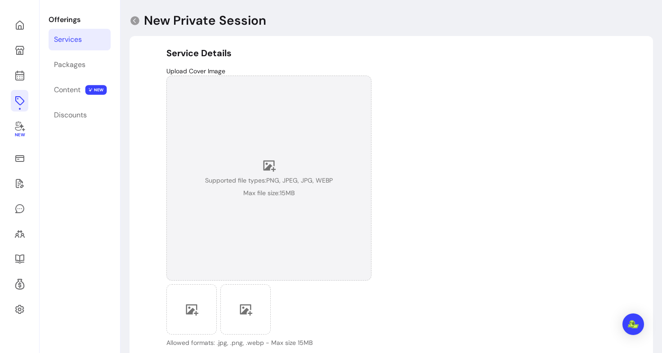
click at [239, 209] on div "Supported file types: PNG, JPEG, JPG, WEBP Max file size: 15 MB" at bounding box center [268, 178] width 205 height 205
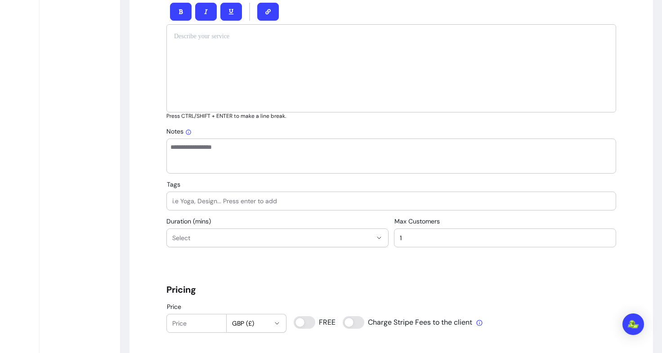
scroll to position [308, 0]
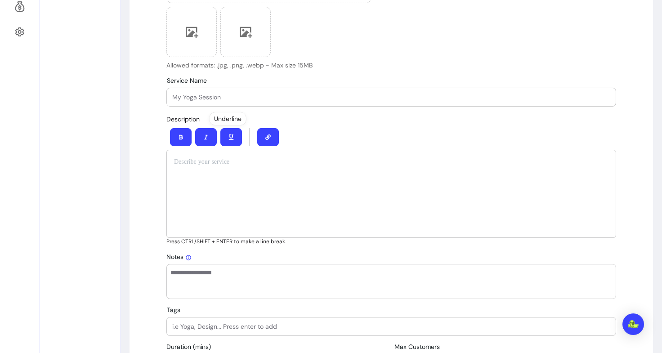
click at [204, 95] on input "Service Name" at bounding box center [391, 97] width 438 height 9
type input "reiki"
click at [196, 102] on div at bounding box center [391, 97] width 438 height 18
type input "Reiki"
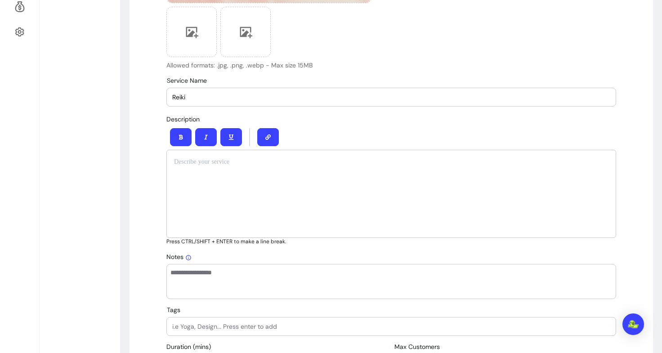
click at [231, 184] on div at bounding box center [391, 194] width 450 height 88
click at [203, 93] on input "Reiki" at bounding box center [391, 97] width 438 height 9
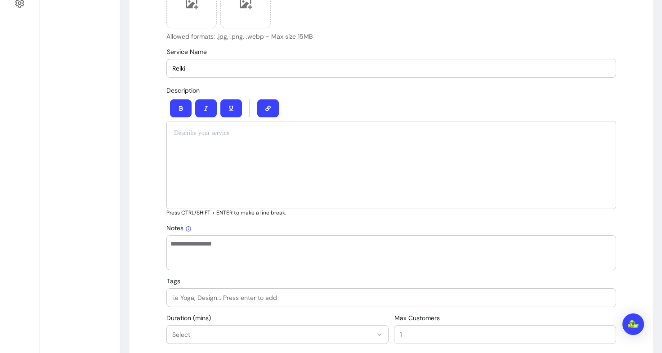
scroll to position [0, 0]
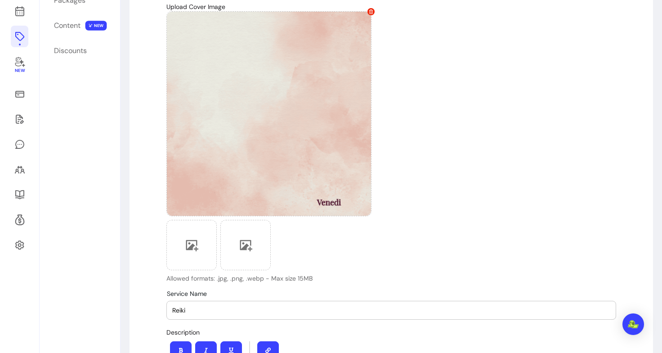
click at [214, 181] on div at bounding box center [268, 113] width 205 height 205
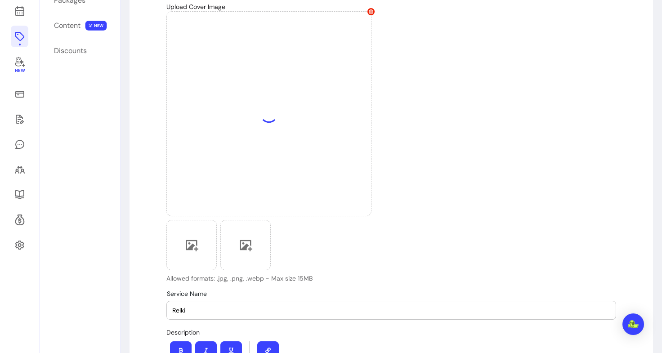
click at [216, 304] on div "Reiki" at bounding box center [391, 310] width 438 height 18
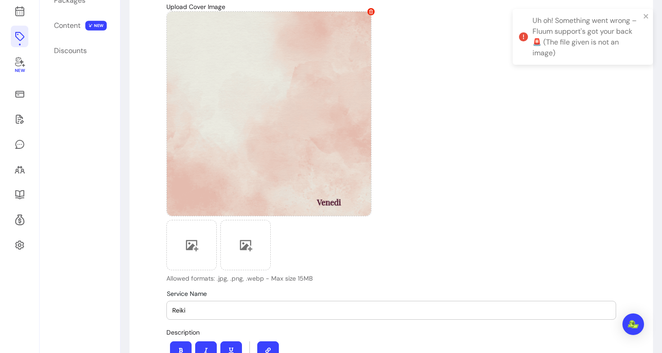
scroll to position [273, 0]
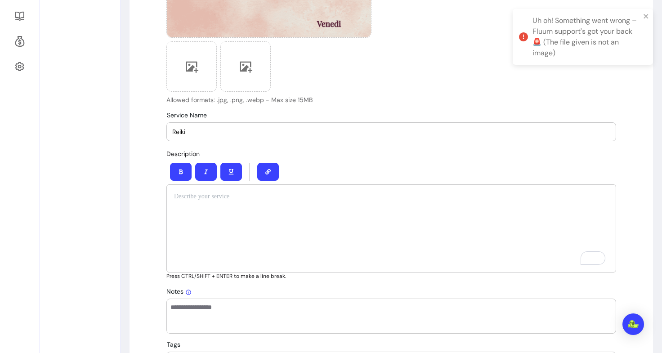
click at [222, 273] on p "Press CTRL/SHIFT + ENTER to make a line break." at bounding box center [391, 275] width 450 height 7
click at [208, 207] on div "To enrich screen reader interactions, please activate Accessibility in Grammarl…" at bounding box center [391, 228] width 450 height 88
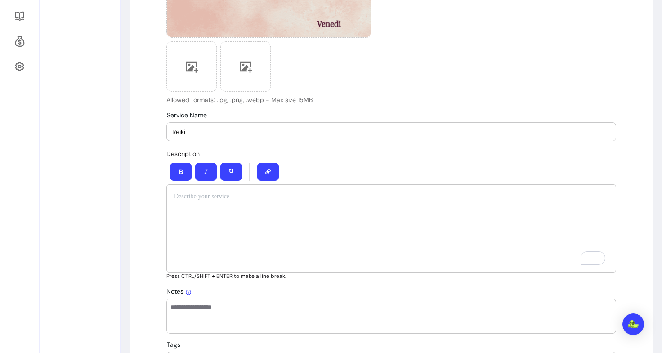
click at [224, 229] on div "To enrich screen reader interactions, please activate Accessibility in Grammarl…" at bounding box center [391, 228] width 450 height 88
paste div "To enrich screen reader interactions, please activate Accessibility in Grammarl…"
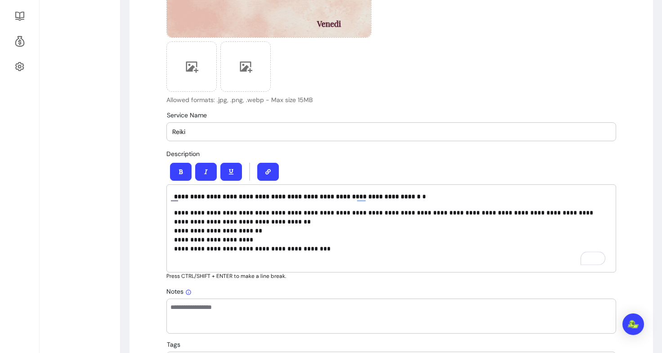
click at [166, 195] on div "**********" at bounding box center [391, 228] width 450 height 88
click at [357, 231] on p "**********" at bounding box center [391, 230] width 434 height 45
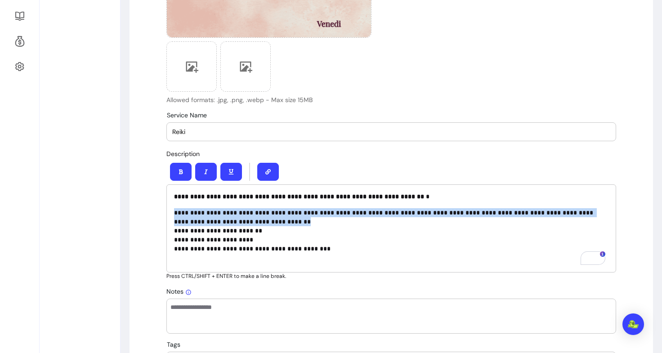
drag, startPoint x: 255, startPoint y: 219, endPoint x: 158, endPoint y: 213, distance: 96.9
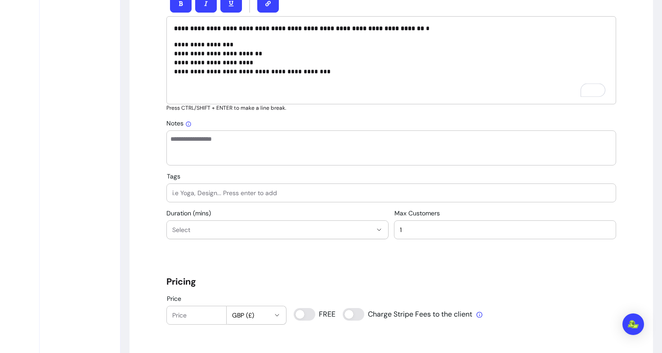
scroll to position [441, 0]
click at [231, 194] on input "Tags" at bounding box center [391, 193] width 438 height 9
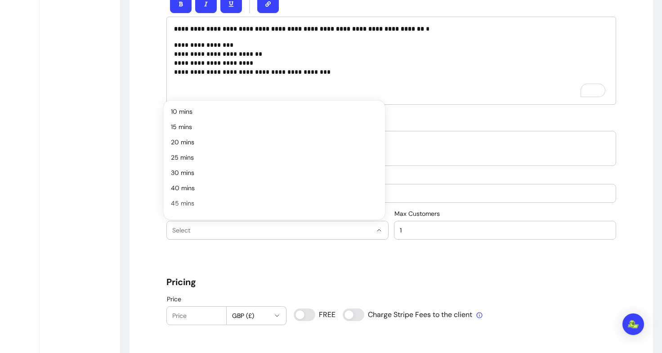
click at [218, 230] on span "Select" at bounding box center [272, 230] width 200 height 9
click at [193, 202] on span "45 mins" at bounding box center [270, 203] width 198 height 9
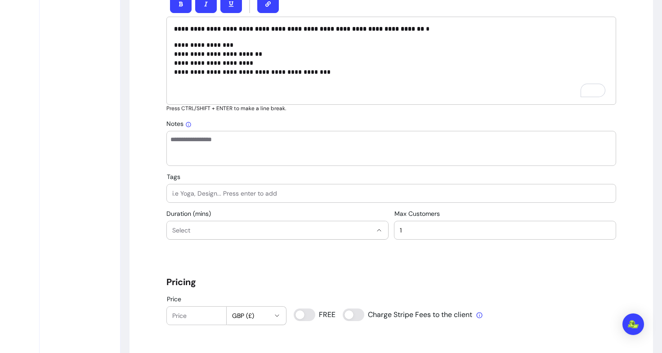
select select "**"
click at [204, 189] on input "Tags" at bounding box center [391, 193] width 438 height 9
type input "Reiki"
click at [246, 285] on h5 "Pricing" at bounding box center [391, 282] width 450 height 13
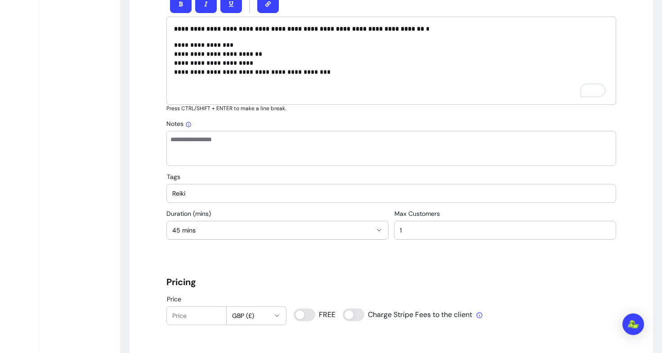
click at [191, 318] on input "Price" at bounding box center [196, 315] width 49 height 9
type input "35"
click at [233, 277] on h5 "Pricing" at bounding box center [391, 282] width 450 height 13
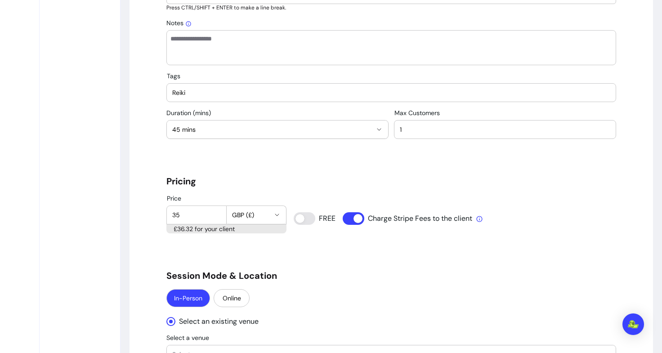
scroll to position [630, 0]
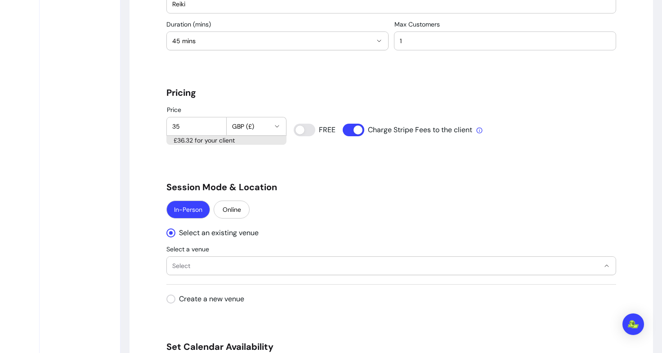
click at [187, 270] on span "Select" at bounding box center [385, 265] width 427 height 9
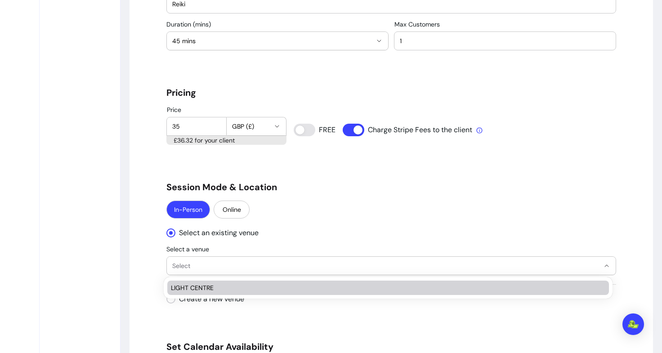
click at [193, 296] on div "LIGHT CENTRE" at bounding box center [387, 288] width 445 height 18
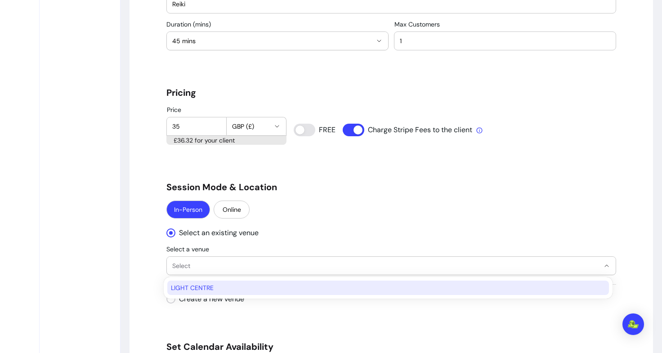
click at [193, 290] on span "LIGHT CENTRE" at bounding box center [383, 287] width 425 height 9
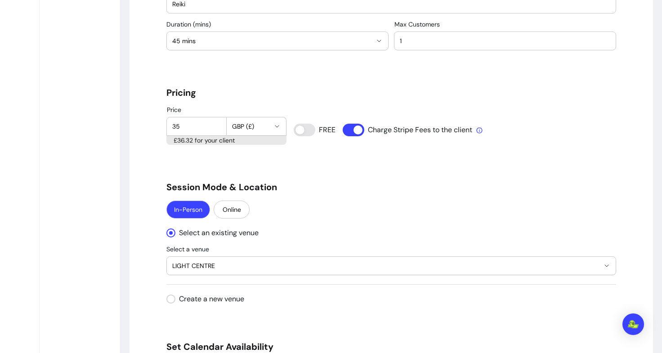
select select "**********"
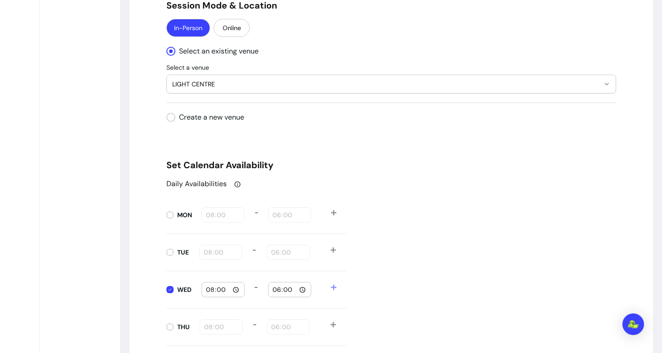
scroll to position [902, 0]
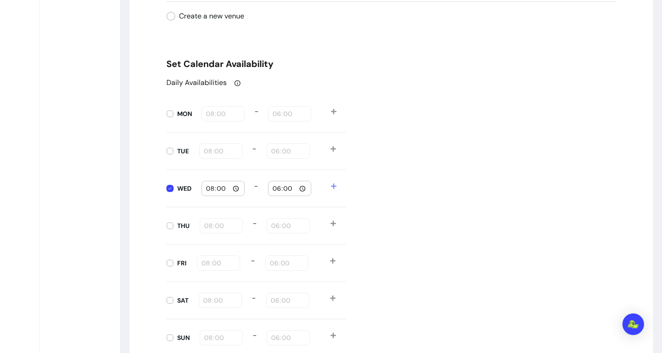
click at [235, 189] on input "08:00" at bounding box center [222, 188] width 35 height 10
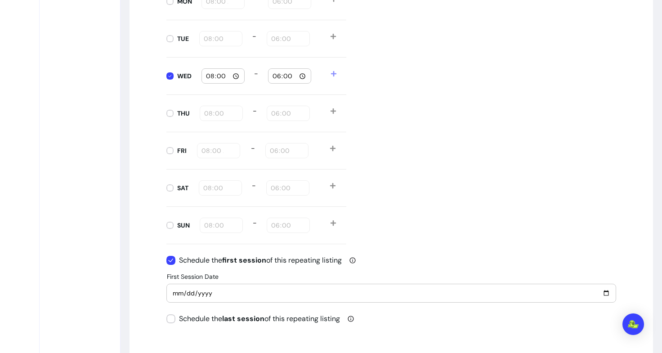
click at [196, 295] on input "2025-09-20" at bounding box center [391, 293] width 438 height 10
click at [601, 294] on input "2025-09-20" at bounding box center [391, 293] width 438 height 10
type input "2025-10-01"
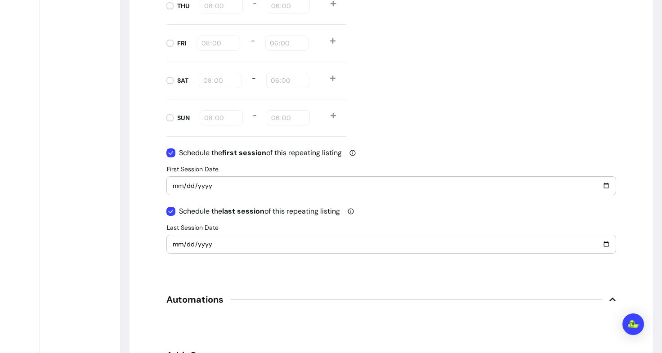
click at [604, 245] on input "2025-09-20" at bounding box center [391, 244] width 438 height 10
type input "2025-10-01"
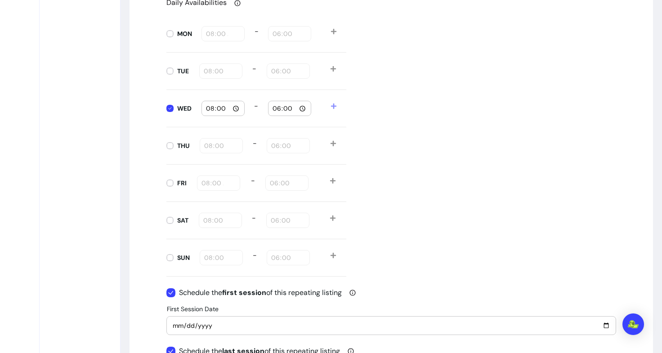
click at [230, 111] on input "08:00" at bounding box center [222, 108] width 35 height 10
type input "14:30"
click at [373, 109] on div "Daily Availabilities MON 08:00 - 18:00 TUE 08:00 - 18:00 WED 14:30 - 18:00 THU …" at bounding box center [391, 136] width 450 height 279
click at [299, 110] on input "18:00" at bounding box center [289, 108] width 35 height 10
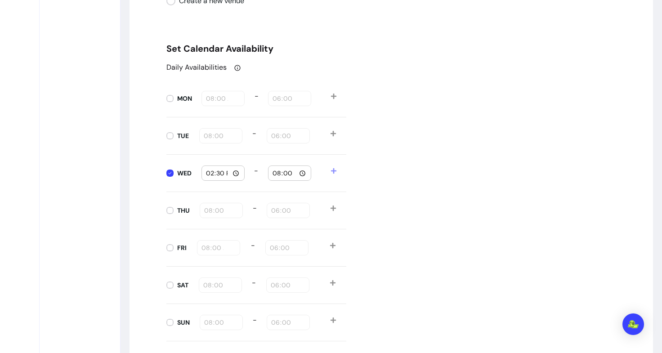
click at [297, 176] on input "20:00" at bounding box center [289, 173] width 35 height 10
click at [401, 160] on div "Daily Availabilities MON 08:00 - 18:00 TUE 08:00 - 18:00 WED 14:30 - 20:30 THU …" at bounding box center [391, 201] width 450 height 279
click at [330, 164] on div "WED 14:30 - 20:30" at bounding box center [256, 173] width 180 height 37
click at [330, 168] on icon at bounding box center [333, 171] width 6 height 6
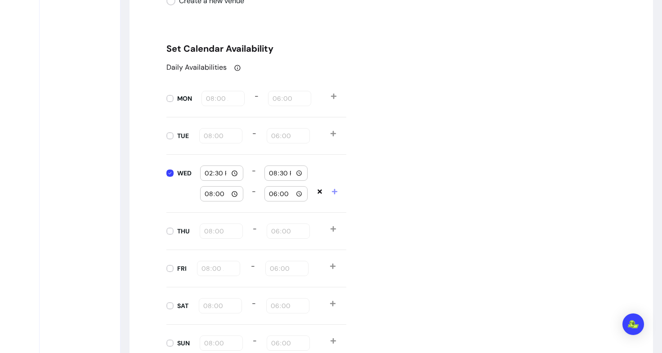
click at [295, 174] on input "20:30" at bounding box center [285, 173] width 35 height 10
type input "15:15"
click at [346, 160] on div "Daily Availabilities MON 08:00 - 18:00 TUE 08:00 - 18:00 WED 14:30 - 15:15 08:0…" at bounding box center [391, 212] width 450 height 300
click at [225, 194] on input "08:00" at bounding box center [221, 194] width 35 height 10
click at [233, 194] on input "08:00" at bounding box center [221, 194] width 35 height 10
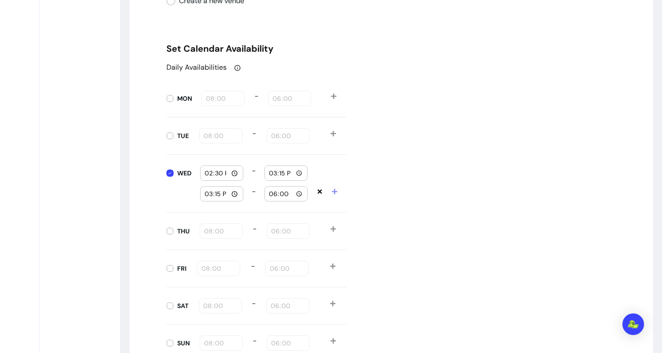
type input "15:15"
click at [299, 196] on input "18:00" at bounding box center [285, 194] width 35 height 10
type input "16:00"
click at [362, 174] on div "Daily Availabilities MON 08:00 - 18:00 TUE 08:00 - 18:00 WED 14:30 - 15:15 15:1…" at bounding box center [391, 212] width 450 height 300
click at [331, 190] on icon at bounding box center [334, 191] width 6 height 6
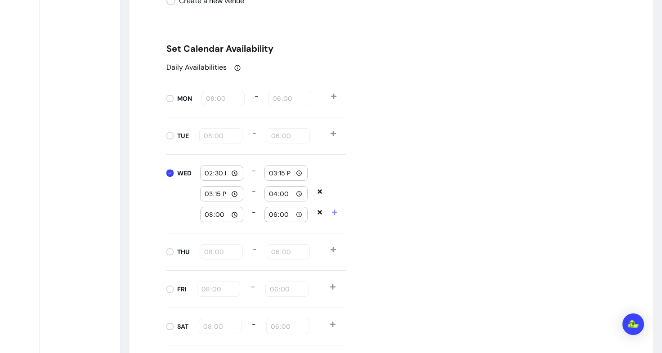
click at [231, 216] on input "08:00" at bounding box center [221, 214] width 35 height 10
type input "16:00"
click at [298, 214] on input "18:00" at bounding box center [285, 214] width 35 height 10
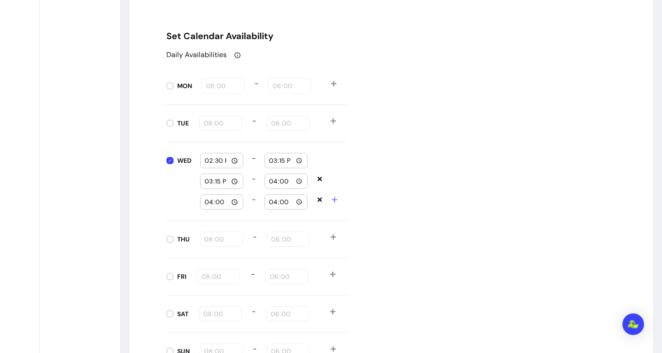
click at [295, 203] on input "16:00" at bounding box center [285, 202] width 35 height 10
type input "16:45"
click at [410, 179] on div "Daily Availabilities MON 08:00 - 18:00 TUE 08:00 - 18:00 WED 14:30 - 15:15 15:1…" at bounding box center [391, 209] width 450 height 321
click at [331, 200] on icon at bounding box center [334, 199] width 6 height 6
click at [232, 220] on input "08:00" at bounding box center [221, 223] width 35 height 10
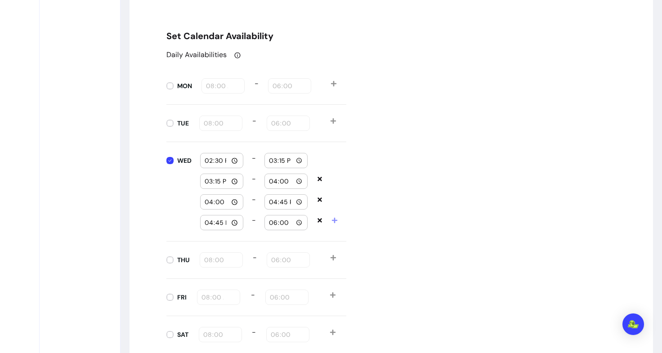
type input "16:45"
click at [294, 225] on input "18:00" at bounding box center [285, 223] width 35 height 10
type input "17:30"
click at [377, 175] on div "Daily Availabilities MON 08:00 - 18:00 TUE 08:00 - 18:00 WED 14:30 - 15:15 15:1…" at bounding box center [391, 219] width 450 height 341
click at [334, 218] on icon at bounding box center [334, 220] width 6 height 6
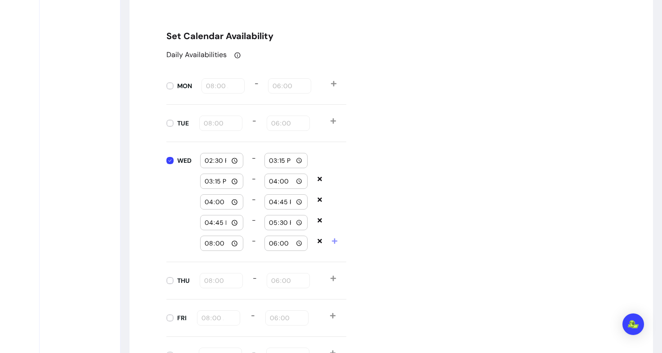
click at [236, 243] on div "08:00" at bounding box center [222, 243] width 42 height 14
click at [231, 246] on input "08:00" at bounding box center [221, 243] width 35 height 10
type input "17:30"
click at [302, 244] on div "18:00" at bounding box center [286, 243] width 42 height 14
click at [299, 243] on input "18:00" at bounding box center [285, 243] width 35 height 10
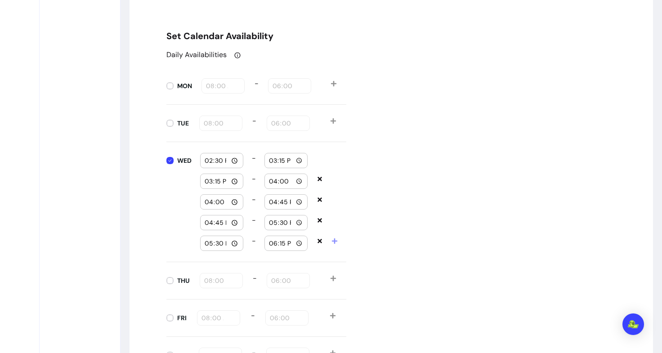
type input "18:15"
click at [375, 230] on div "Daily Availabilities MON 08:00 - 18:00 TUE 08:00 - 18:00 WED 14:30 - 15:15 15:1…" at bounding box center [391, 230] width 450 height 362
click at [332, 241] on icon at bounding box center [334, 240] width 5 height 5
click at [235, 263] on input "08:00" at bounding box center [221, 264] width 35 height 10
type input "18:15"
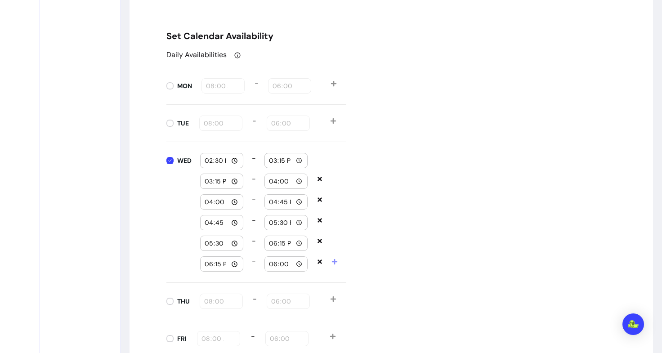
click at [291, 263] on input "18:00" at bounding box center [285, 264] width 35 height 10
type input "19:00"
click at [376, 272] on div "Daily Availabilities MON 08:00 - 18:00 TUE 08:00 - 18:00 WED 14:30 - 15:15 15:1…" at bounding box center [391, 240] width 450 height 383
click at [331, 260] on icon at bounding box center [334, 262] width 6 height 6
click at [232, 286] on input "08:00" at bounding box center [221, 285] width 35 height 10
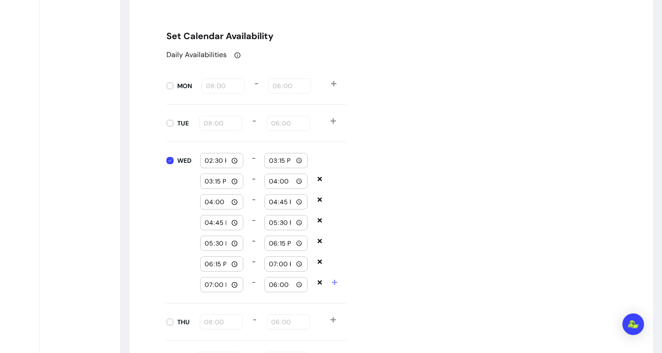
type input "19:00"
click at [396, 244] on div "Daily Availabilities MON 08:00 - 18:00 TUE 08:00 - 18:00 WED 14:30 - 15:15 15:1…" at bounding box center [391, 250] width 450 height 403
click at [299, 283] on input "18:00" at bounding box center [285, 285] width 35 height 10
click at [429, 220] on div "Daily Availabilities MON 08:00 - 18:00 TUE 08:00 - 18:00 WED 14:30 - 15:15 15:1…" at bounding box center [391, 250] width 450 height 403
click at [296, 282] on input "19:00" at bounding box center [285, 285] width 35 height 10
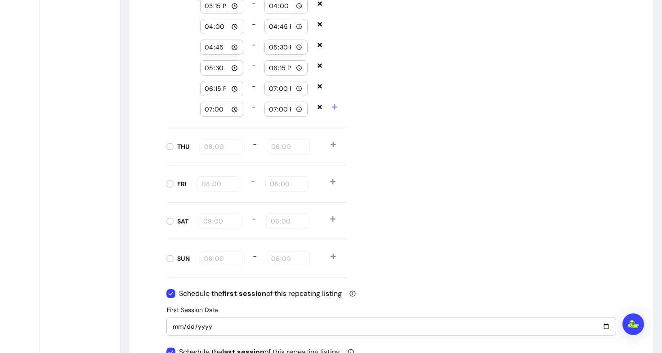
scroll to position [1121, 0]
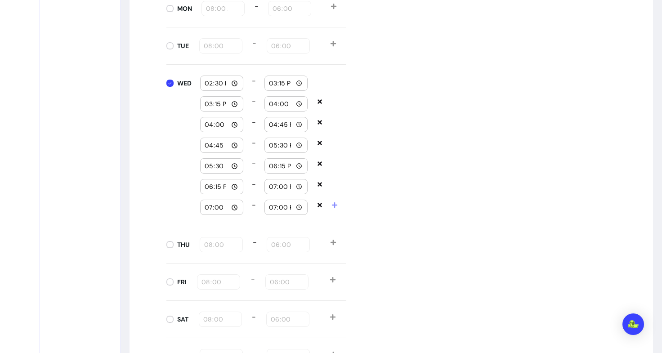
click at [295, 204] on input "19:00" at bounding box center [285, 207] width 35 height 10
type input "19:40"
click at [412, 189] on div "Daily Availabilities MON 08:00 - 18:00 TUE 08:00 - 18:00 WED 14:30 - 15:15 15:1…" at bounding box center [391, 173] width 450 height 403
click at [331, 204] on icon at bounding box center [334, 205] width 6 height 6
click at [229, 229] on input "08:00" at bounding box center [221, 228] width 35 height 10
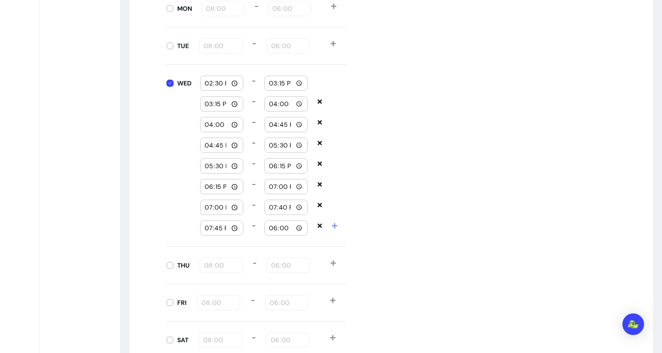
type input "19:45"
click at [298, 230] on input "18:00" at bounding box center [285, 228] width 35 height 10
type input "20:30"
click at [417, 194] on div "Daily Availabilities MON 08:00 - 18:00 TUE 08:00 - 18:00 WED 14:30 - 15:15 15:1…" at bounding box center [391, 184] width 450 height 424
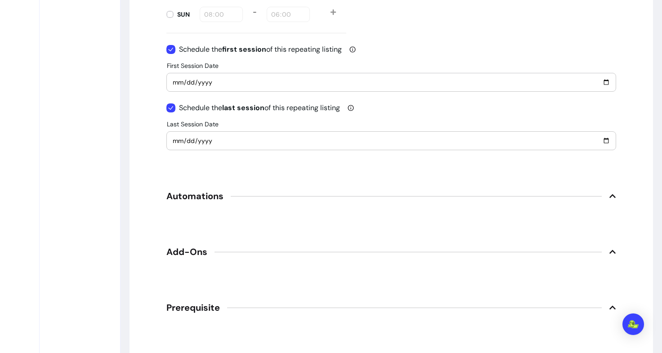
click at [271, 187] on span "Automations" at bounding box center [391, 196] width 450 height 20
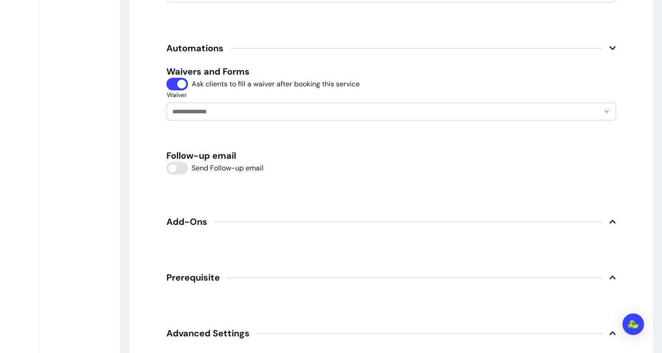
click at [178, 223] on span "Add-Ons" at bounding box center [186, 221] width 41 height 13
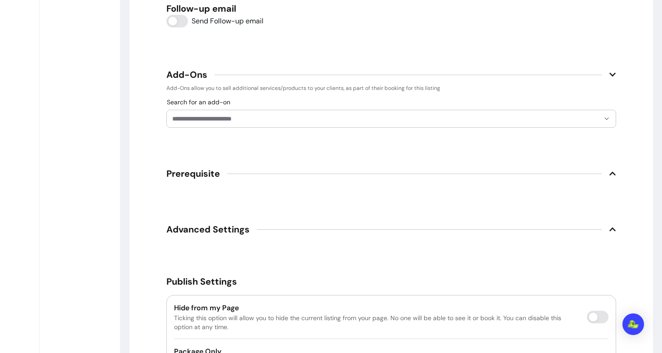
click at [178, 231] on span "Advanced Settings" at bounding box center [207, 229] width 83 height 13
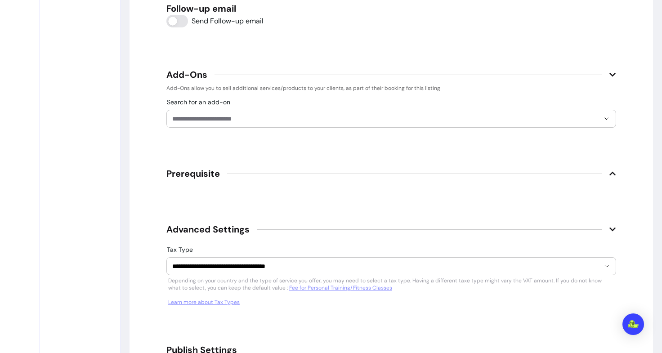
click at [188, 168] on span "Prerequisite" at bounding box center [192, 173] width 53 height 13
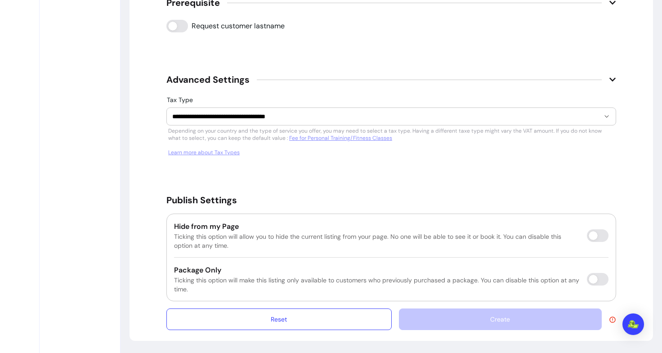
click at [273, 214] on div "Hide from my Page Ticking this option will allow you to hide the current listin…" at bounding box center [391, 258] width 450 height 88
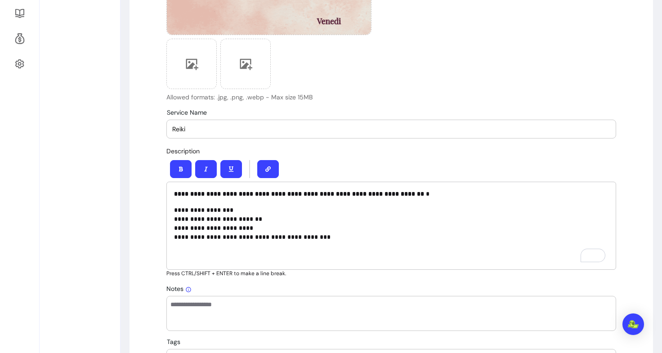
click at [275, 125] on input "Reiki" at bounding box center [391, 129] width 438 height 9
type input "R"
drag, startPoint x: 220, startPoint y: 128, endPoint x: 120, endPoint y: 130, distance: 100.7
paste input "our First Reiki Experience"
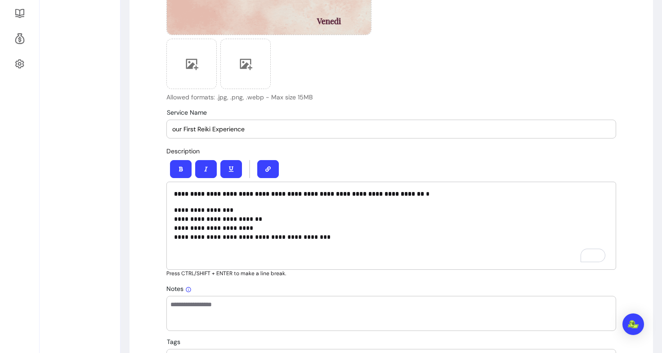
click at [172, 129] on input "our First Reiki Experience" at bounding box center [391, 129] width 438 height 9
type input "Your First Reiki Experience"
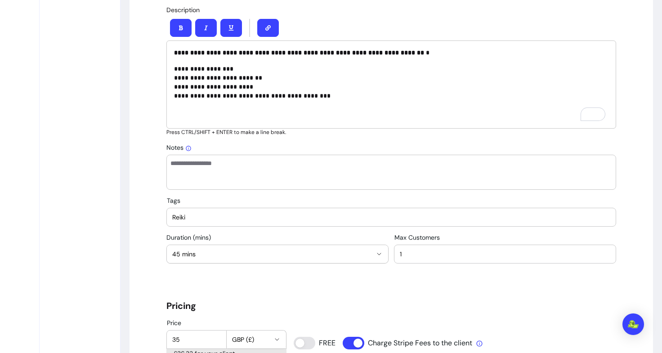
scroll to position [418, 0]
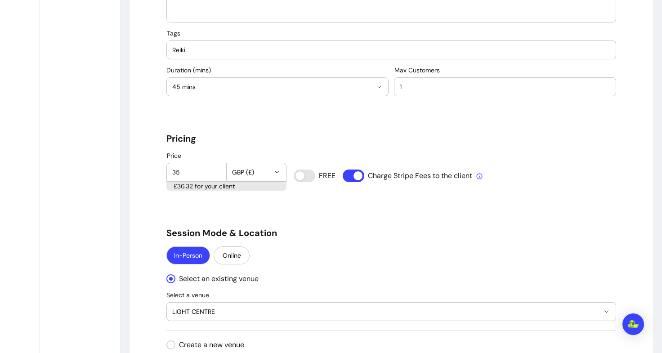
click at [188, 176] on input "35" at bounding box center [196, 172] width 49 height 9
type input "33"
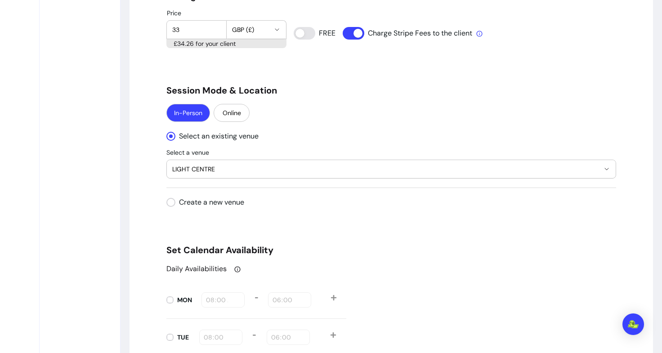
scroll to position [736, 0]
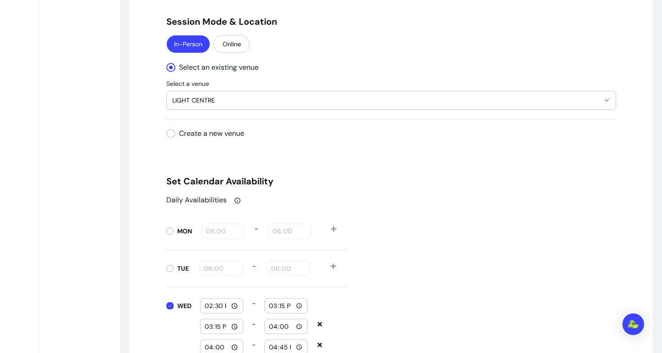
click at [242, 105] on span "LIGHT CENTRE" at bounding box center [385, 100] width 427 height 9
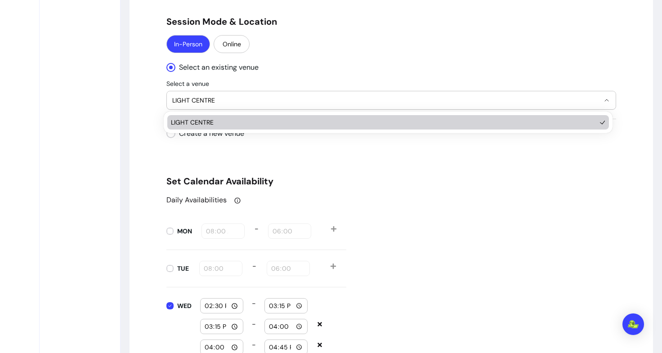
click at [235, 118] on span "LIGHT CENTRE" at bounding box center [383, 122] width 425 height 9
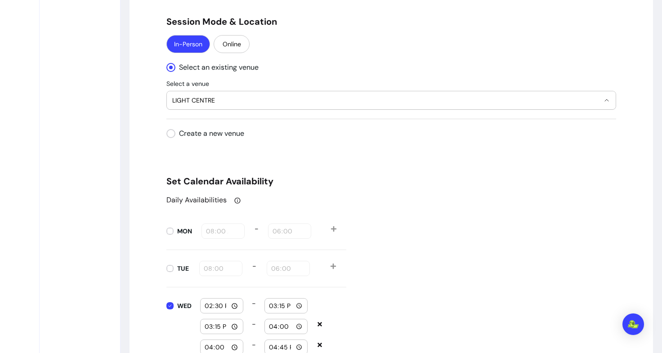
click at [435, 178] on h5 "Set Calendar Availability" at bounding box center [391, 181] width 450 height 13
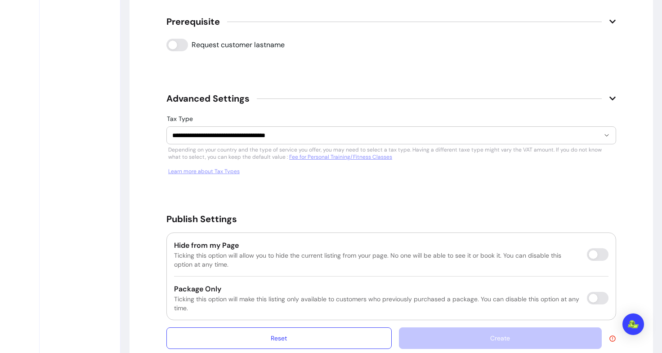
click at [488, 341] on div "Create" at bounding box center [507, 338] width 217 height 22
click at [490, 311] on p "Ticking this option will make this listing only available to customers who prev…" at bounding box center [377, 303] width 406 height 18
click at [528, 306] on p "Ticking this option will make this listing only available to customers who prev…" at bounding box center [377, 303] width 406 height 18
click at [609, 336] on icon at bounding box center [612, 338] width 7 height 7
click at [610, 339] on icon at bounding box center [612, 338] width 7 height 7
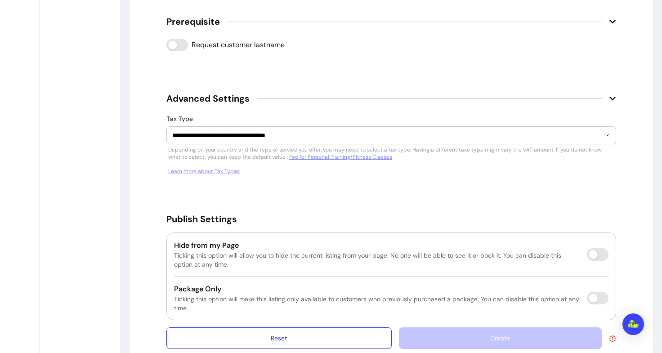
click at [610, 339] on icon at bounding box center [612, 338] width 7 height 7
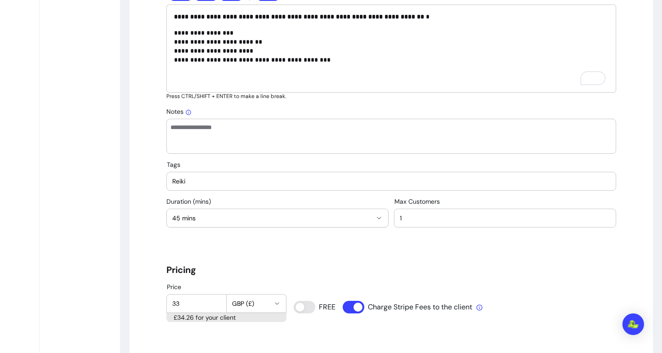
click at [212, 182] on input "Reiki" at bounding box center [391, 181] width 438 height 9
type input "Reiki"
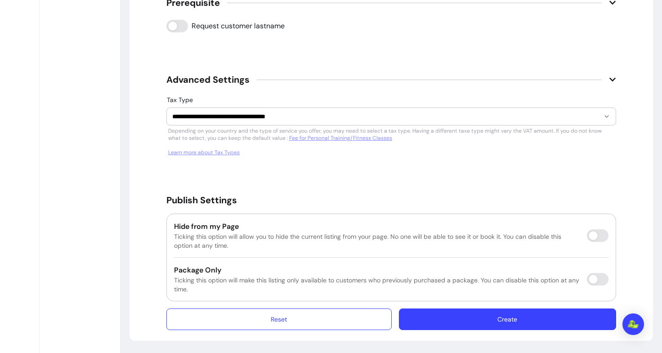
click at [456, 325] on button "Create" at bounding box center [507, 319] width 217 height 22
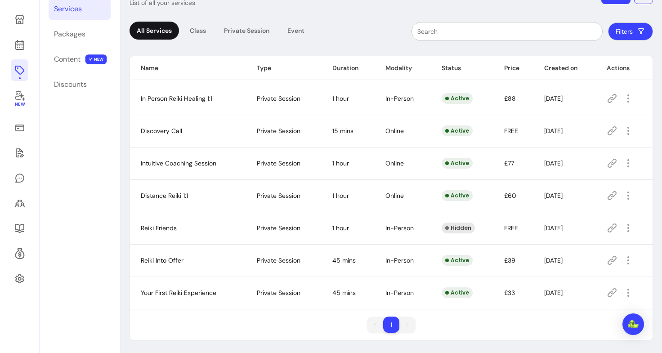
click at [607, 292] on icon at bounding box center [611, 292] width 9 height 9
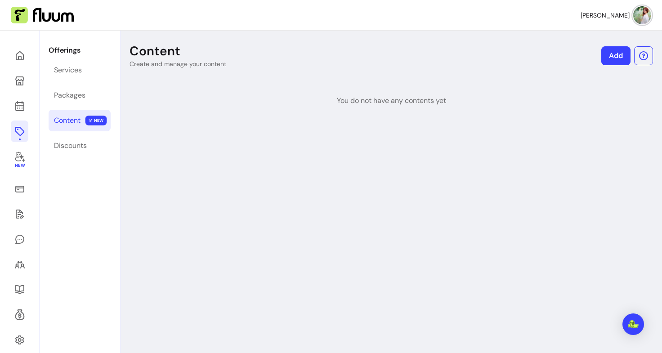
scroll to position [31, 0]
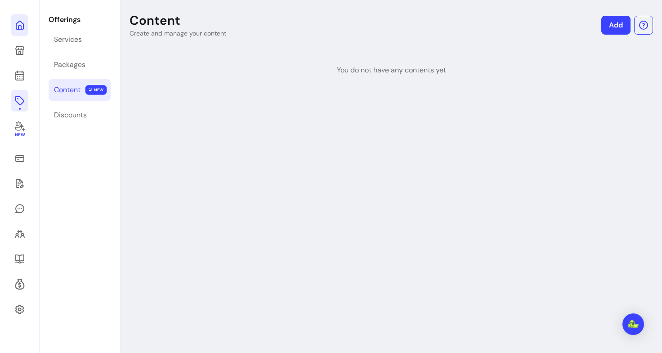
click at [15, 31] on link at bounding box center [20, 25] width 18 height 22
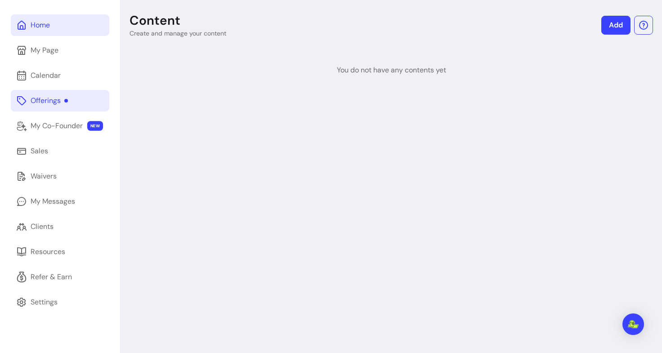
click at [49, 30] on div "Home" at bounding box center [40, 25] width 19 height 11
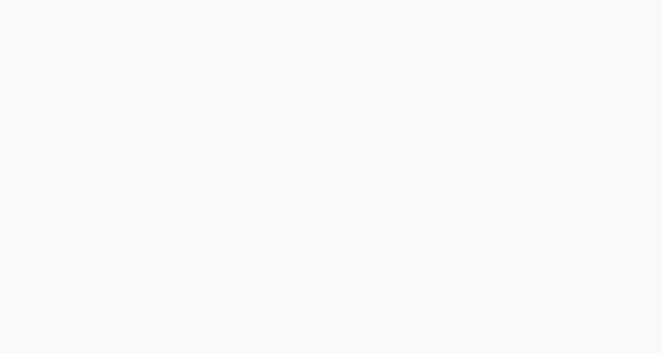
click at [63, 27] on div at bounding box center [331, 176] width 662 height 353
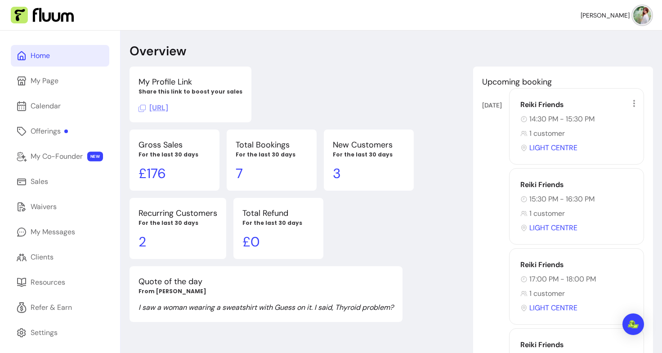
drag, startPoint x: 252, startPoint y: 107, endPoint x: 239, endPoint y: 88, distance: 23.4
click at [239, 88] on p "My Profile Link" at bounding box center [190, 82] width 104 height 13
drag, startPoint x: 274, startPoint y: 108, endPoint x: 149, endPoint y: 107, distance: 125.0
click at [149, 107] on div "My Profile Link Share this link to boost your sales [URL]" at bounding box center [190, 95] width 122 height 56
copy span "[URL]"
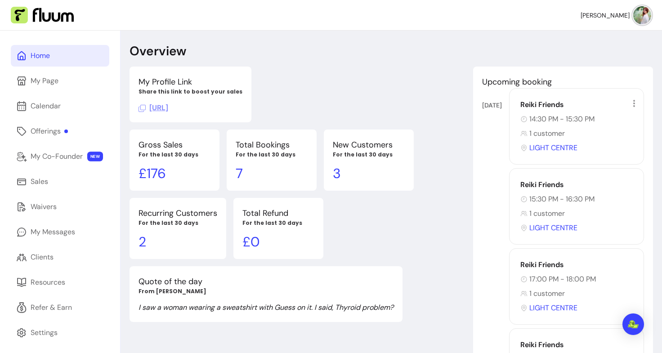
scroll to position [47, 0]
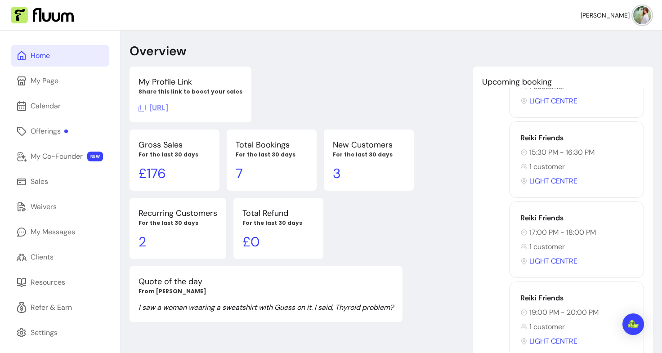
click at [306, 91] on div "My Profile Link Share this link to boost your sales [URL] Upcoming booking [DAT…" at bounding box center [297, 95] width 336 height 56
click at [73, 84] on link "My Page" at bounding box center [60, 81] width 98 height 22
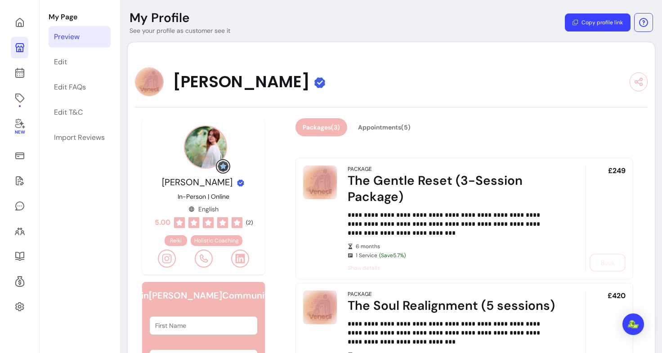
scroll to position [17, 0]
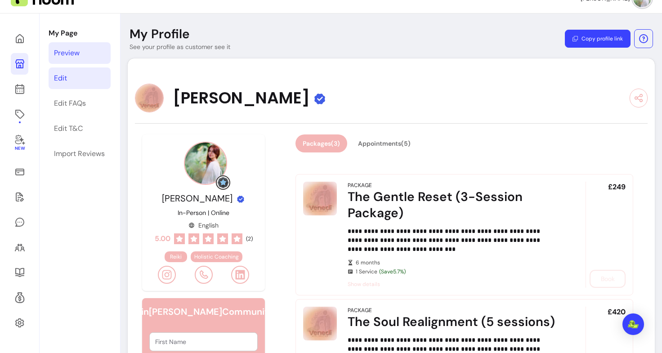
click at [76, 80] on link "Edit" at bounding box center [80, 78] width 62 height 22
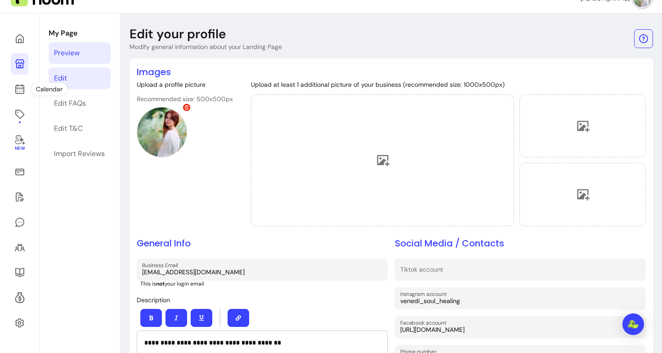
click at [58, 55] on div "Preview" at bounding box center [67, 53] width 26 height 11
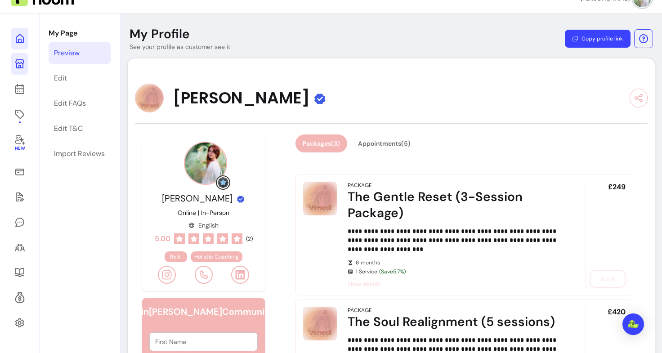
click at [15, 35] on icon at bounding box center [19, 38] width 11 height 11
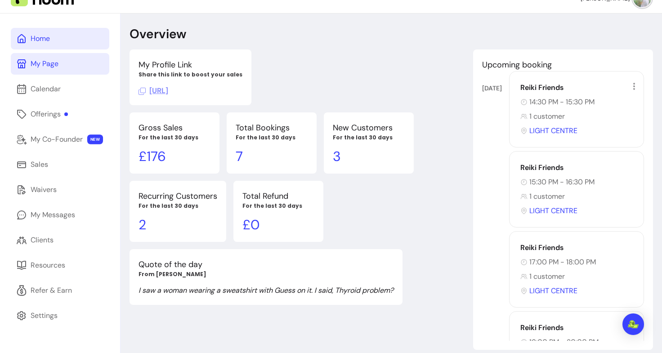
click at [66, 62] on link "My Page" at bounding box center [60, 64] width 98 height 22
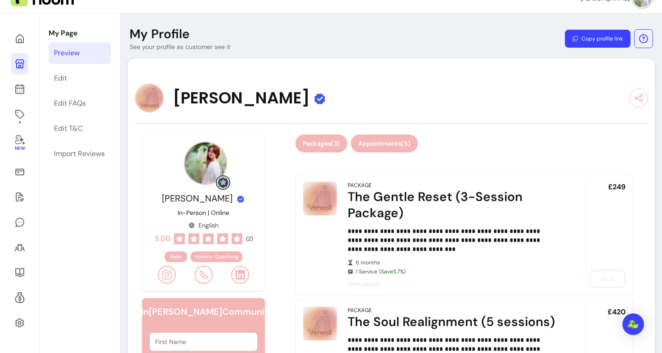
click at [403, 149] on button "Appointments ( 5 )" at bounding box center [384, 143] width 67 height 18
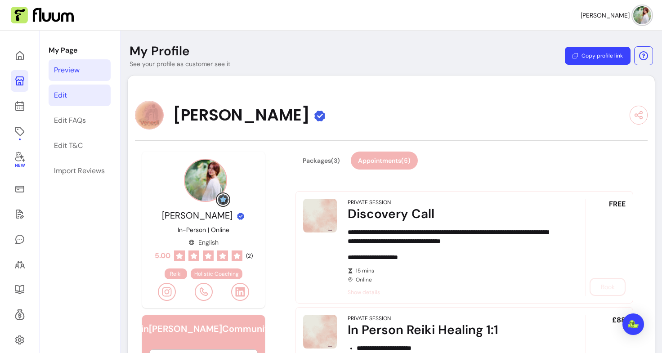
click at [76, 89] on link "Edit" at bounding box center [80, 96] width 62 height 22
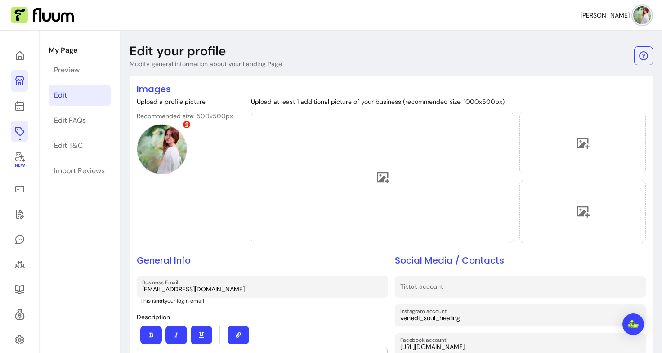
click at [23, 137] on link at bounding box center [20, 131] width 18 height 22
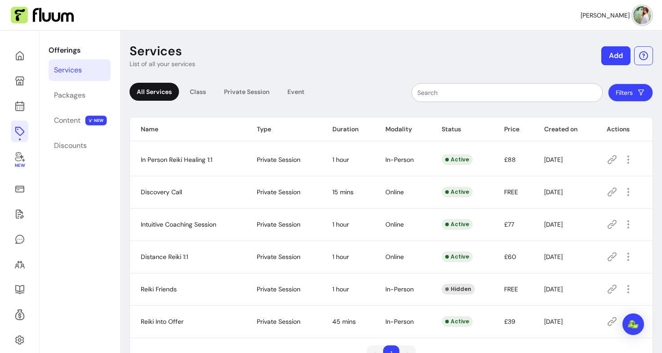
scroll to position [31, 0]
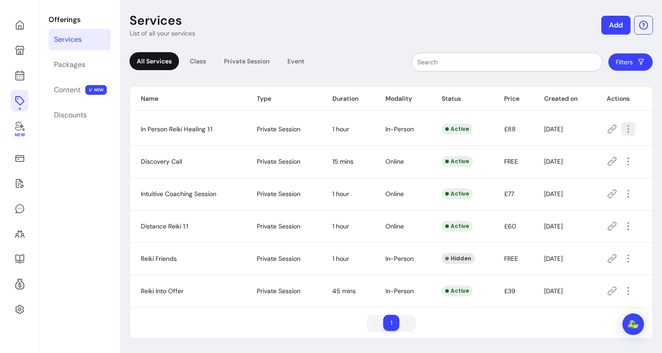
click at [623, 131] on icon "button" at bounding box center [628, 129] width 10 height 10
click at [567, 160] on span "Amend" at bounding box center [590, 160] width 66 height 9
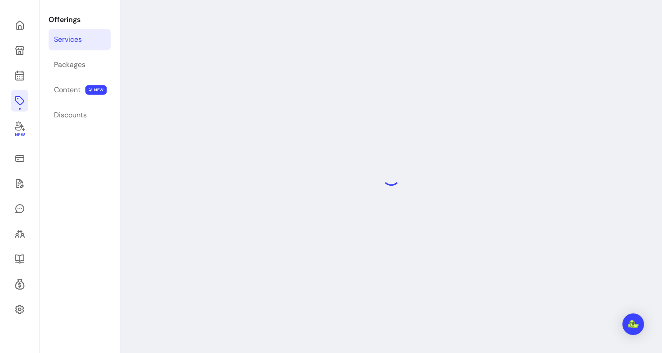
select select "**"
select select "***"
select select "**********"
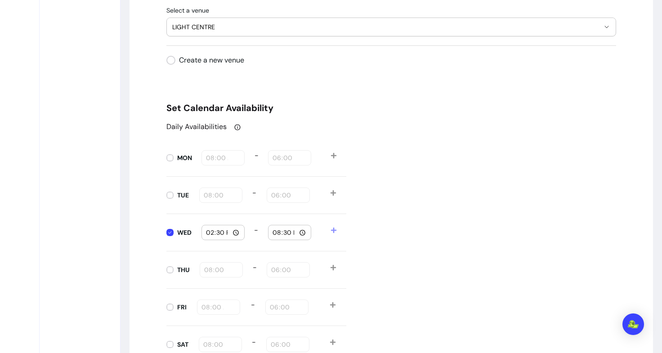
scroll to position [881, 0]
click at [293, 233] on input "20:30" at bounding box center [289, 233] width 35 height 10
click at [297, 234] on input "20:30" at bounding box center [289, 233] width 35 height 10
type input "15:30"
click at [330, 230] on icon at bounding box center [333, 231] width 6 height 6
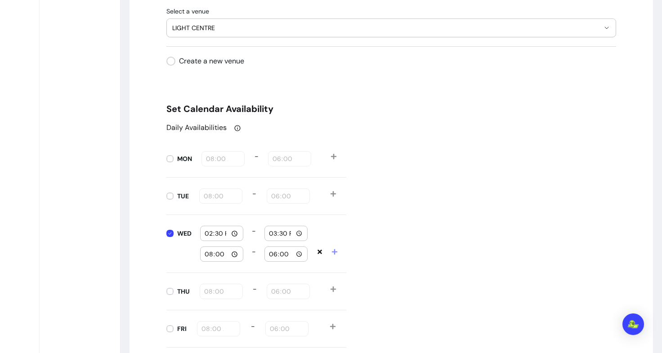
click at [231, 253] on input "08:00" at bounding box center [221, 254] width 35 height 10
type input "15:00"
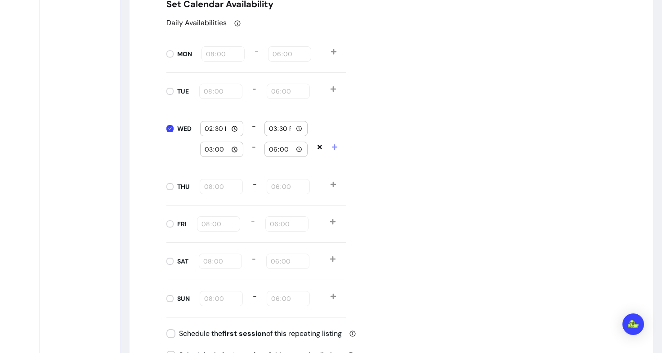
scroll to position [985, 0]
click at [294, 147] on input "18:00" at bounding box center [285, 150] width 35 height 10
type input "15:30"
click at [331, 150] on icon at bounding box center [334, 147] width 6 height 6
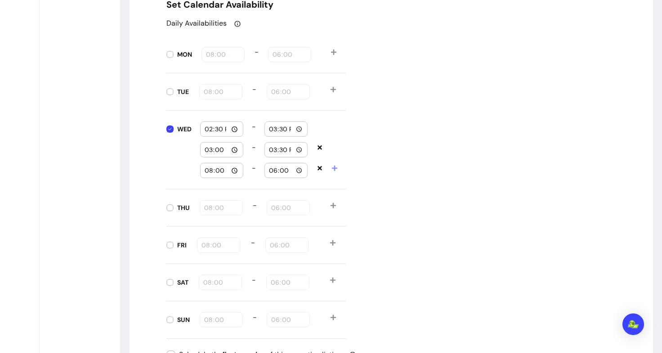
click at [232, 149] on input "15:00" at bounding box center [221, 150] width 35 height 10
type input "15:30"
click at [299, 149] on input "15:30" at bounding box center [285, 150] width 35 height 10
type input "16:30"
click at [383, 127] on div "Daily Availabilities MON 08:00 - 18:00 TUE 08:00 - 18:00 WED 14:30 - 15:30 15:3…" at bounding box center [391, 178] width 450 height 321
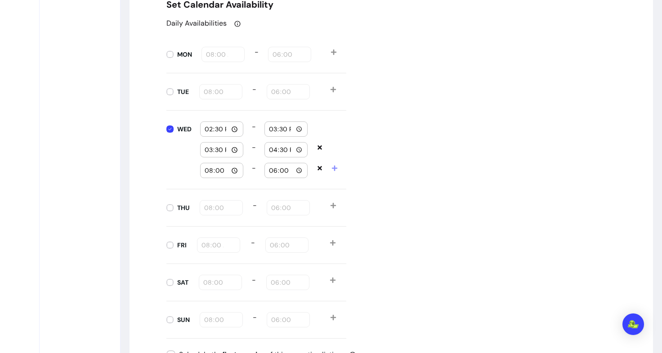
click at [227, 170] on input "08:00" at bounding box center [221, 170] width 35 height 10
click at [299, 172] on input "18:00" at bounding box center [285, 170] width 35 height 10
click at [232, 171] on input "16:00" at bounding box center [221, 170] width 35 height 10
type input "16:30"
click at [297, 171] on input "18:00" at bounding box center [285, 170] width 35 height 10
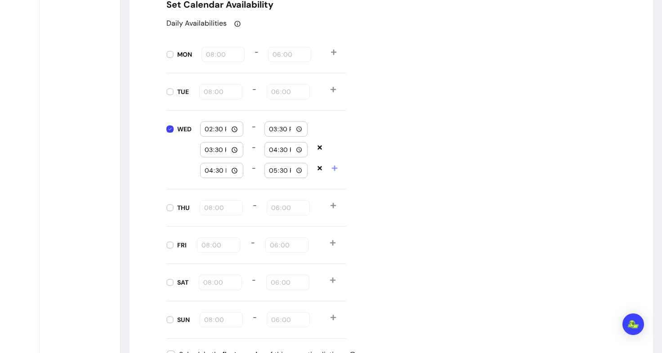
type input "17:30"
click at [384, 154] on div "Daily Availabilities MON 08:00 - 18:00 TUE 08:00 - 18:00 WED 14:30 - 15:30 15:3…" at bounding box center [391, 178] width 450 height 321
click at [332, 166] on icon at bounding box center [334, 168] width 6 height 6
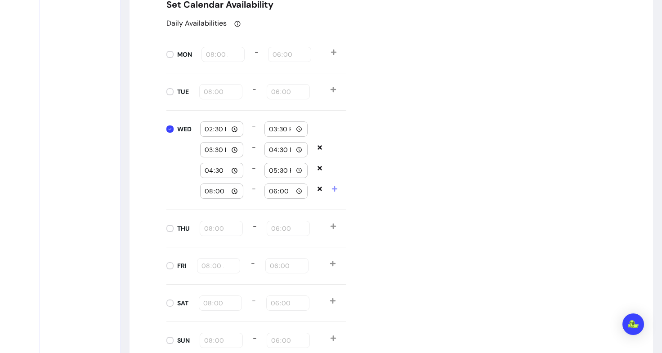
click at [232, 190] on input "08:00" at bounding box center [221, 191] width 35 height 10
click at [231, 191] on input "17:00" at bounding box center [221, 191] width 35 height 10
type input "17:30"
click at [294, 192] on input "18:00" at bounding box center [285, 191] width 35 height 10
type input "18:30"
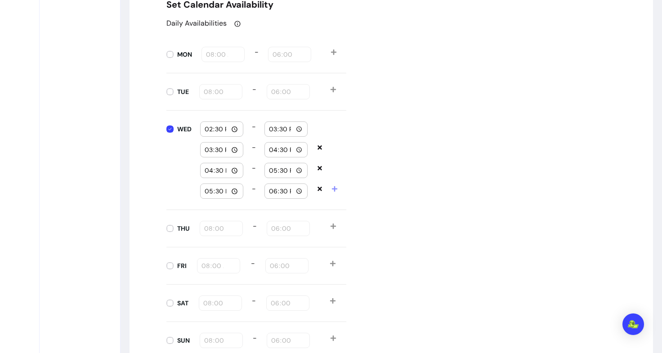
click at [373, 187] on div "Daily Availabilities MON 08:00 - 18:00 TUE 08:00 - 18:00 WED 14:30 - 15:30 15:3…" at bounding box center [391, 188] width 450 height 341
click at [333, 188] on icon at bounding box center [334, 188] width 5 height 5
click at [233, 215] on input "08:00" at bounding box center [221, 212] width 35 height 10
click at [228, 209] on input "18:00" at bounding box center [221, 212] width 35 height 10
type input "18:30"
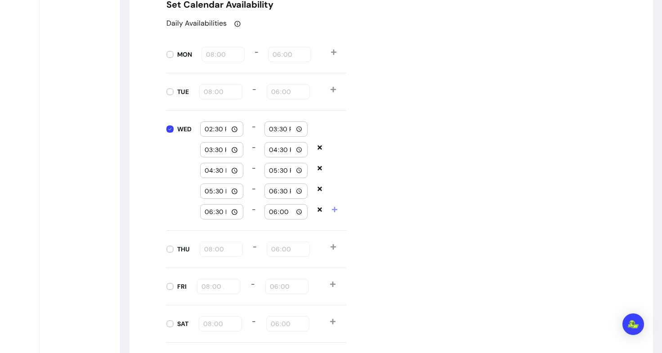
click at [296, 212] on input "18:00" at bounding box center [285, 212] width 35 height 10
type input "19:30"
click at [370, 218] on div "Daily Availabilities MON 08:00 - 18:00 TUE 08:00 - 18:00 WED 14:30 - 15:30 15:3…" at bounding box center [391, 199] width 450 height 362
click at [332, 209] on icon at bounding box center [334, 209] width 5 height 5
click at [230, 234] on input "08:00" at bounding box center [221, 232] width 35 height 10
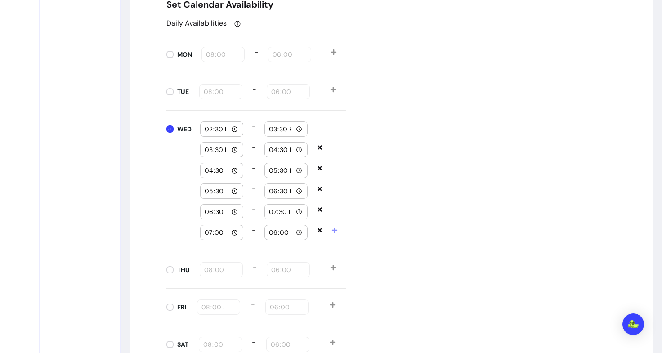
click at [232, 231] on input "19:00" at bounding box center [221, 232] width 35 height 10
type input "19:30"
click at [294, 229] on input "18:00" at bounding box center [285, 232] width 35 height 10
type input "20:30"
click at [409, 151] on div "Daily Availabilities MON 08:00 - 18:00 TUE 08:00 - 18:00 WED 14:30 - 15:30 15:3…" at bounding box center [391, 209] width 450 height 383
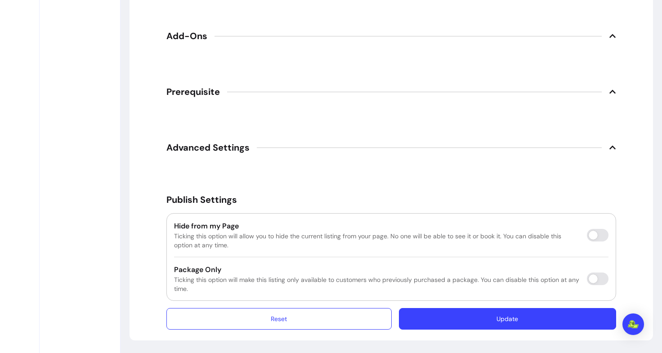
click at [491, 315] on button "Update" at bounding box center [507, 319] width 217 height 22
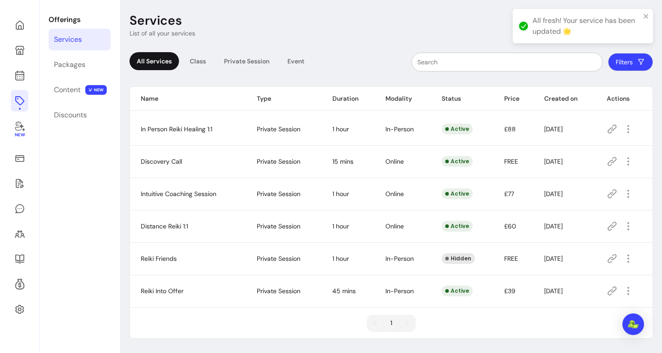
scroll to position [31, 0]
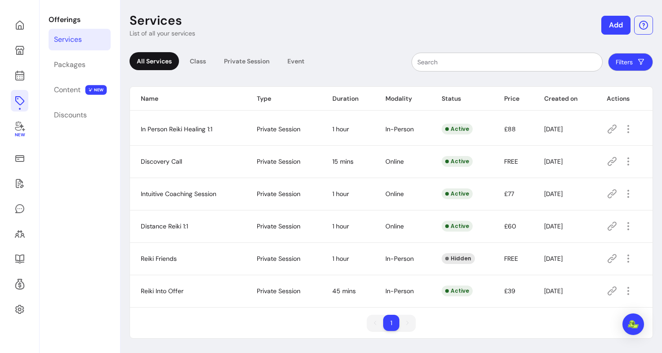
click at [332, 240] on td "1 hour" at bounding box center [347, 226] width 53 height 32
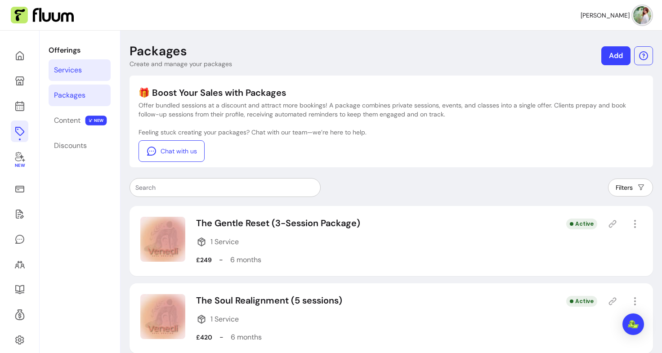
click at [62, 75] on div "Services" at bounding box center [68, 70] width 28 height 11
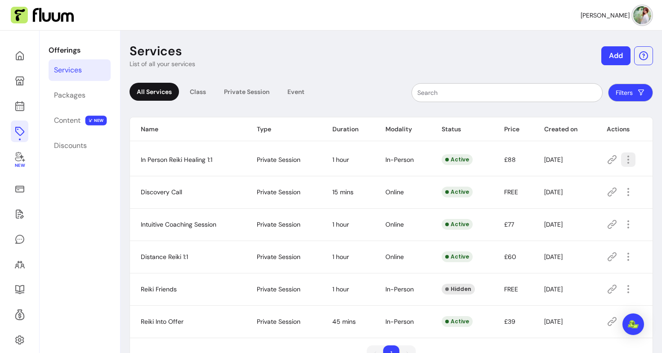
click at [623, 164] on icon "button" at bounding box center [628, 159] width 11 height 11
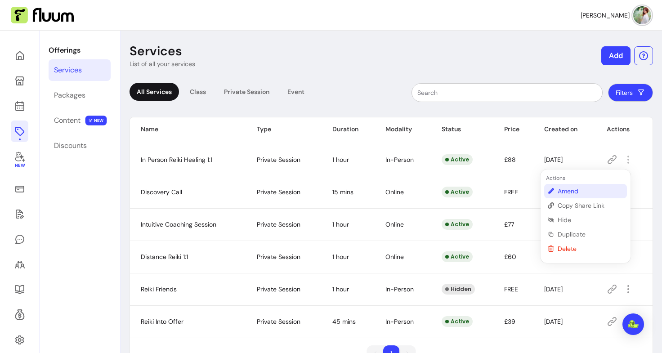
click at [575, 193] on span "Amend" at bounding box center [590, 191] width 66 height 9
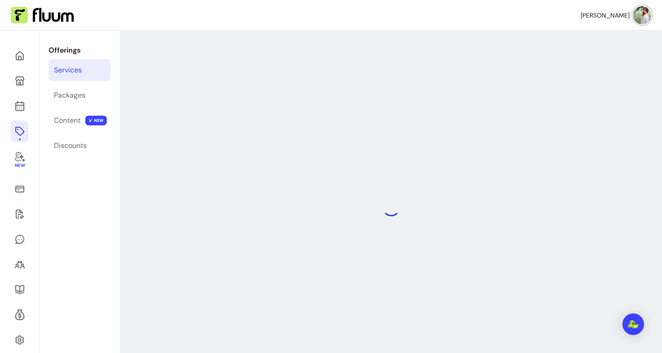
select select "**"
select select "***"
select select "**********"
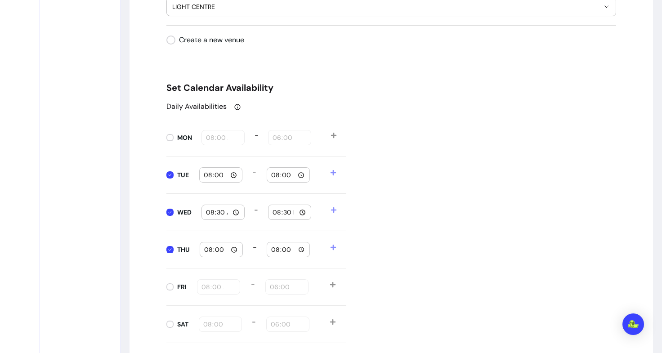
scroll to position [902, 0]
type input "18:00"
click at [233, 213] on input "08:30" at bounding box center [222, 212] width 35 height 10
type input "14:30"
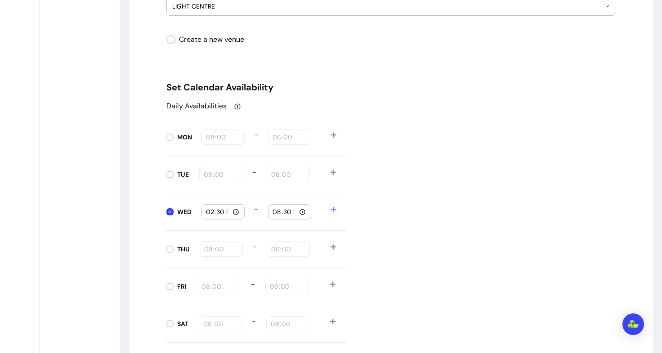
click at [375, 196] on div "Daily Availabilities MON 08:00 - 18:00 TUE 08:00 - 18:00 WED 14:30 - 20:30 THU …" at bounding box center [391, 240] width 450 height 279
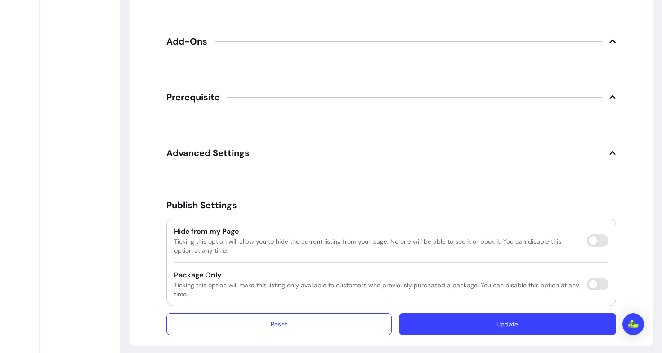
scroll to position [1391, 0]
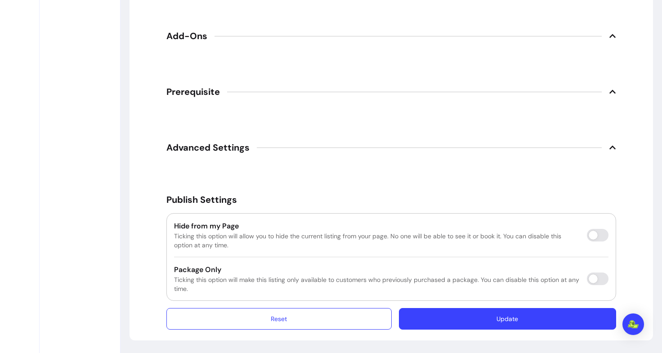
click at [453, 325] on button "Update" at bounding box center [507, 319] width 217 height 22
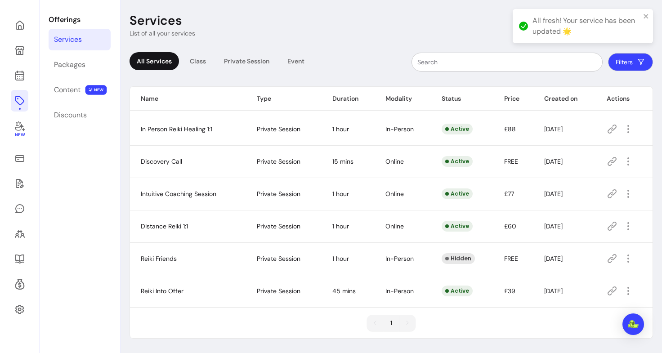
scroll to position [31, 0]
click at [624, 130] on icon "button" at bounding box center [628, 129] width 10 height 10
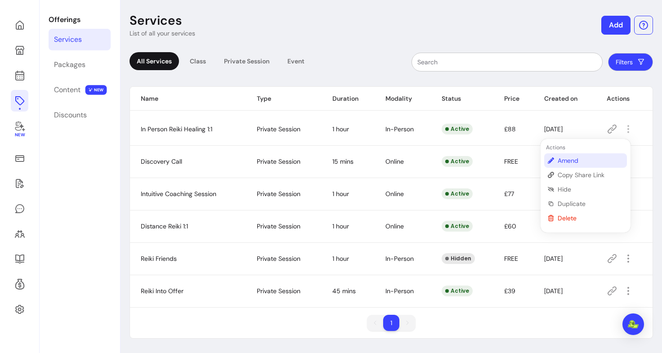
click at [579, 160] on span "Amend" at bounding box center [590, 160] width 66 height 9
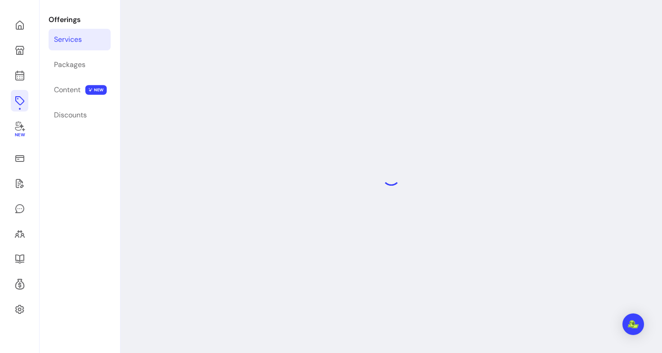
select select "**"
select select "***"
select select "**********"
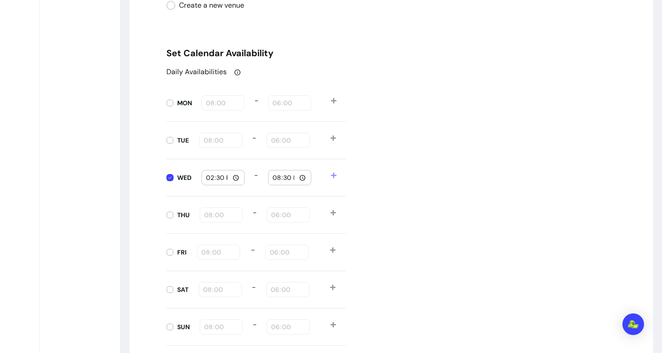
scroll to position [939, 0]
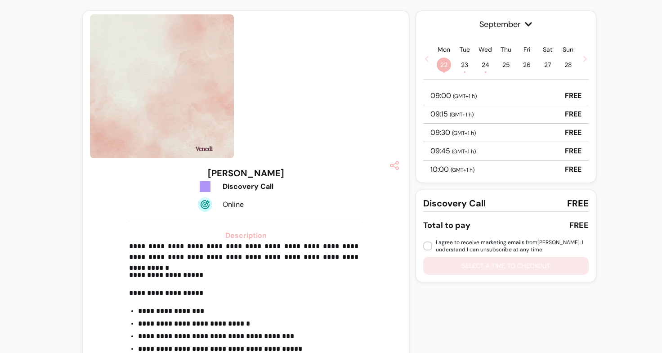
click at [464, 68] on span "•" at bounding box center [465, 71] width 2 height 9
click at [478, 67] on span "24 •" at bounding box center [485, 65] width 14 height 14
click at [575, 61] on div "Mon 22 • Tue 23 • Wed 24 • Thu 25 Fri 26 Sat 27 Sun 28" at bounding box center [505, 58] width 165 height 27
click at [581, 62] on icon at bounding box center [584, 58] width 7 height 7
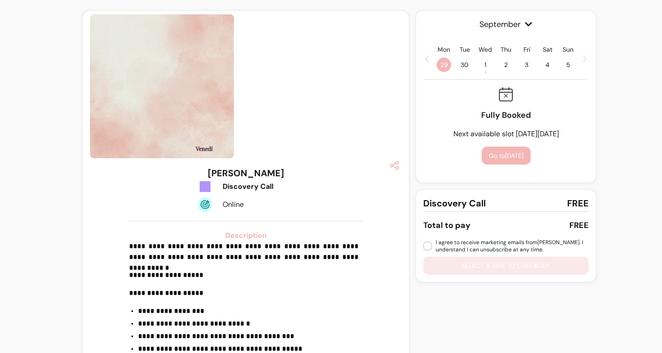
click at [479, 67] on span "1 •" at bounding box center [485, 65] width 14 height 14
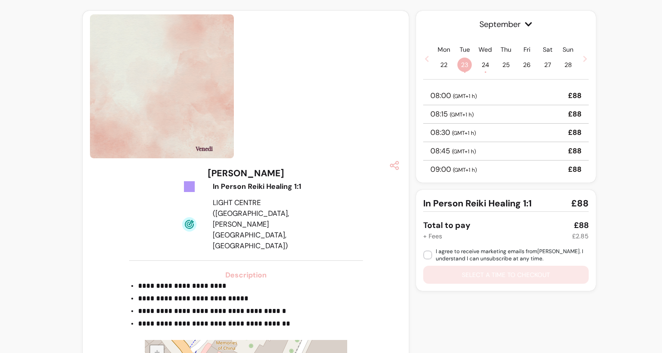
click at [484, 67] on span "24 •" at bounding box center [485, 65] width 14 height 14
click at [499, 67] on span "25" at bounding box center [506, 65] width 14 height 14
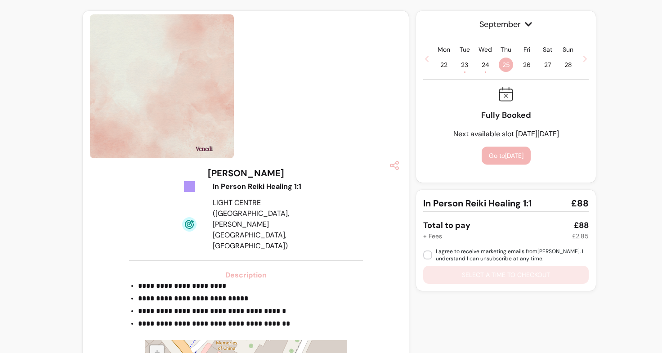
click at [423, 58] on icon at bounding box center [426, 58] width 7 height 7
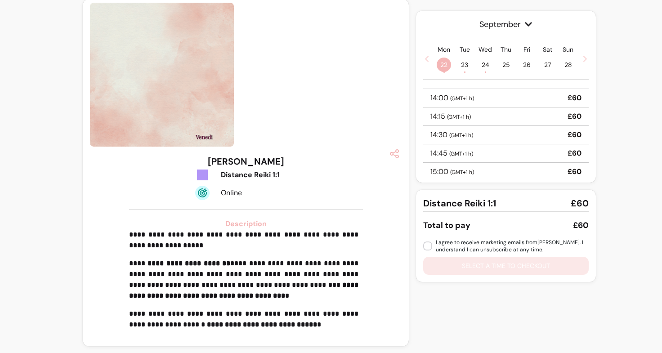
scroll to position [398, 0]
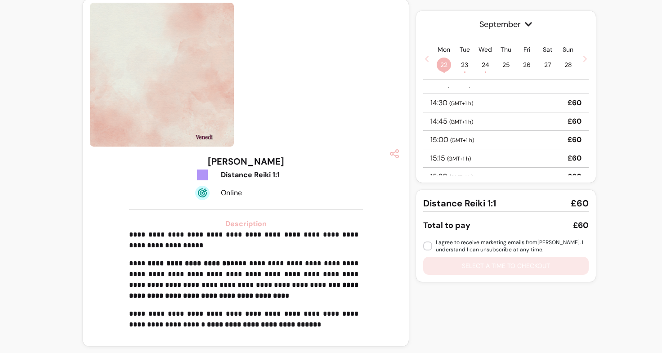
click at [457, 64] on span "23 •" at bounding box center [464, 65] width 14 height 14
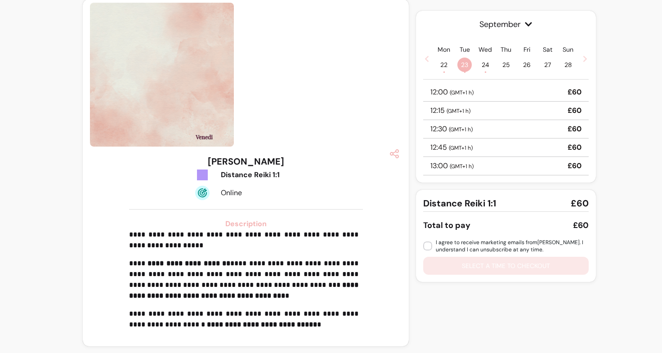
click at [478, 65] on span "24 •" at bounding box center [485, 65] width 14 height 14
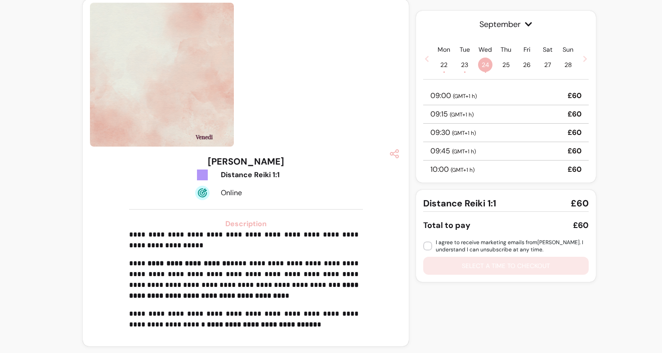
click at [460, 66] on span "23 •" at bounding box center [464, 65] width 14 height 14
click at [442, 64] on span "22 •" at bounding box center [444, 65] width 14 height 14
click at [462, 131] on span "( GMT+1 h )" at bounding box center [464, 132] width 24 height 7
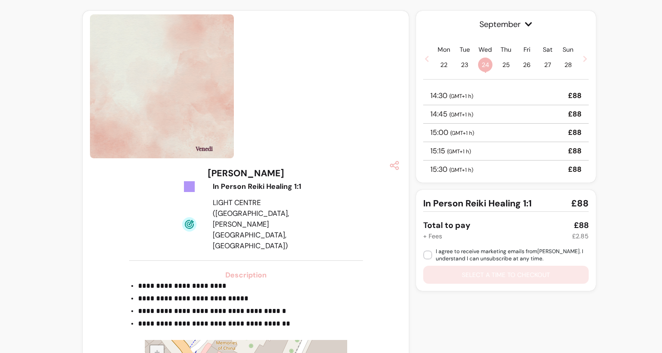
click at [581, 60] on icon at bounding box center [584, 58] width 7 height 7
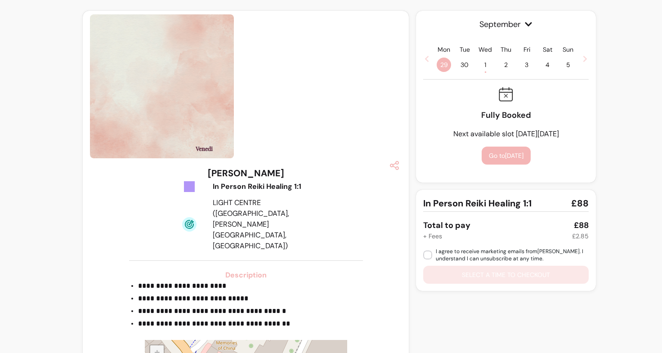
click at [478, 67] on span "1 •" at bounding box center [485, 65] width 14 height 14
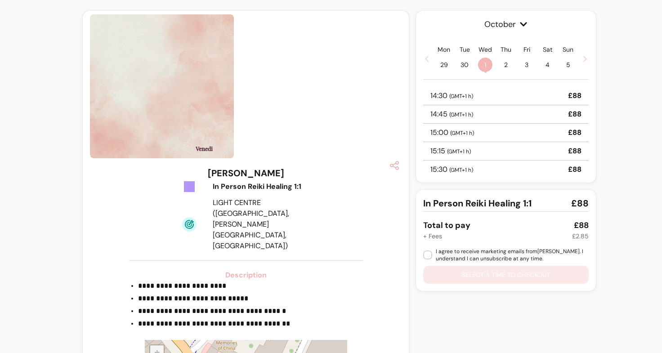
click at [463, 116] on span "( GMT+1 h )" at bounding box center [461, 114] width 24 height 7
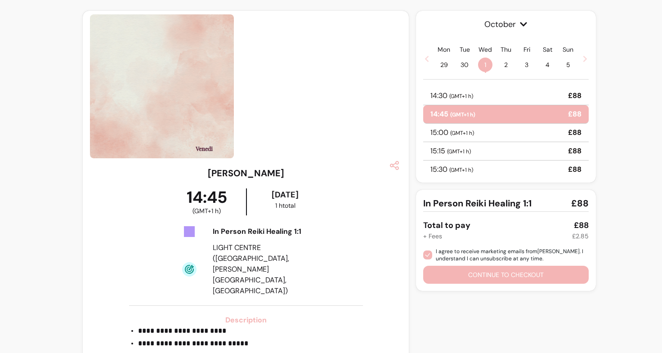
click at [616, 170] on div "**********" at bounding box center [331, 271] width 662 height 543
click at [612, 121] on div "**********" at bounding box center [331, 271] width 662 height 543
click at [583, 58] on icon at bounding box center [584, 58] width 7 height 7
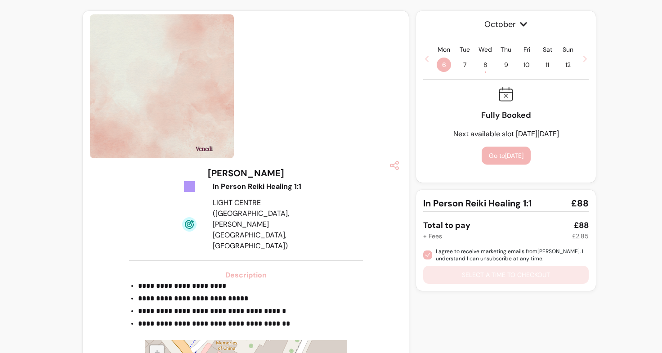
click at [478, 66] on span "8 •" at bounding box center [485, 65] width 14 height 14
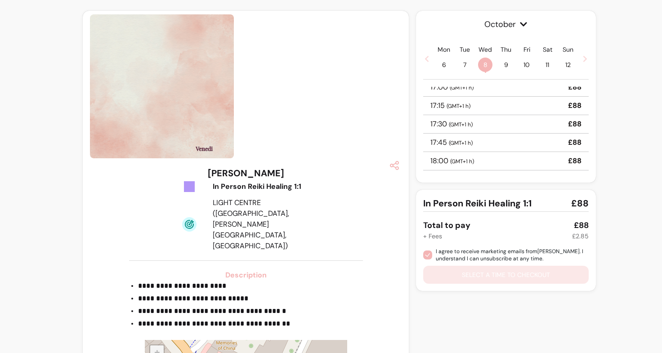
scroll to position [299, 0]
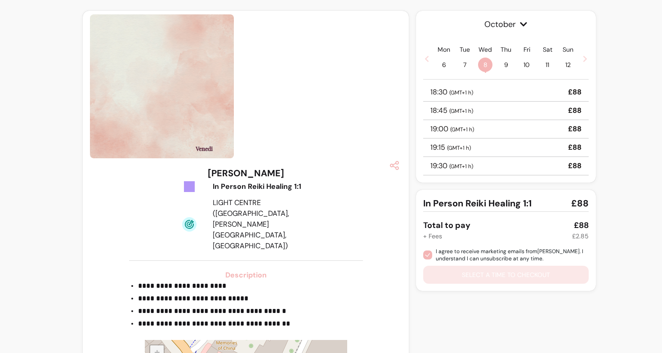
click at [582, 56] on icon at bounding box center [584, 58] width 7 height 7
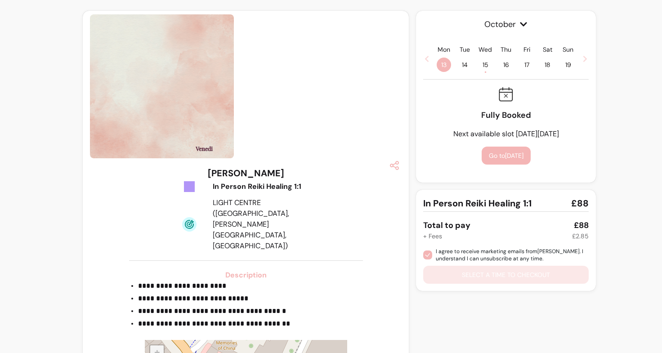
scroll to position [0, 0]
click at [481, 62] on span "15 •" at bounding box center [485, 65] width 14 height 14
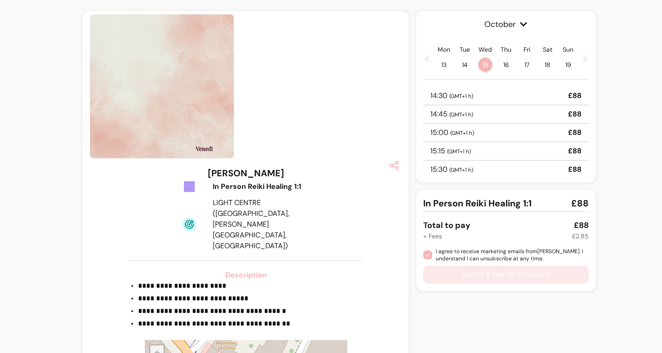
scroll to position [299, 0]
click at [575, 57] on div "Mon 22 Tue 23 Wed 24 • Thu 25 Fri 26 Sat 27 Sun 28" at bounding box center [505, 58] width 165 height 27
click at [581, 60] on icon at bounding box center [584, 58] width 7 height 7
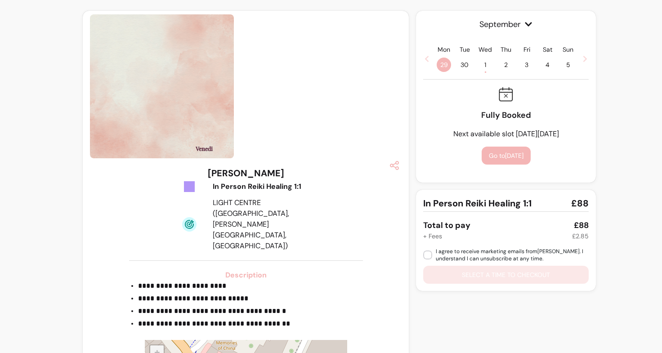
click at [478, 63] on span "1 •" at bounding box center [485, 65] width 14 height 14
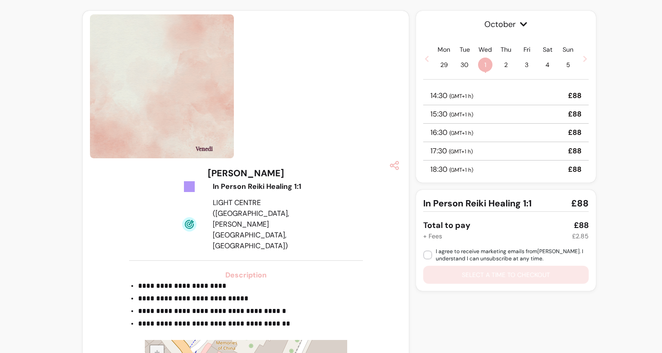
scroll to position [22, 0]
click at [581, 59] on icon at bounding box center [584, 58] width 7 height 7
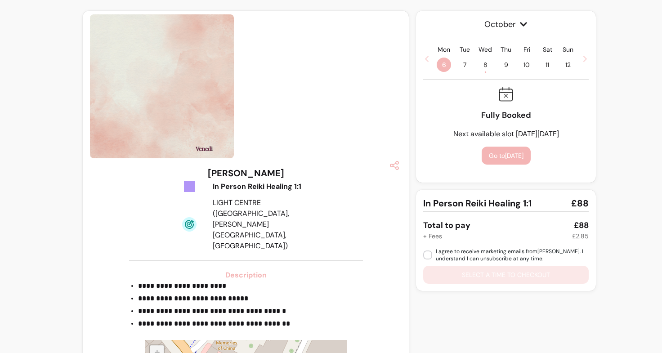
click at [478, 58] on div "Wed 8 •" at bounding box center [485, 58] width 14 height 27
click at [581, 63] on span at bounding box center [584, 58] width 7 height 11
click at [485, 67] on span "15 •" at bounding box center [485, 65] width 14 height 14
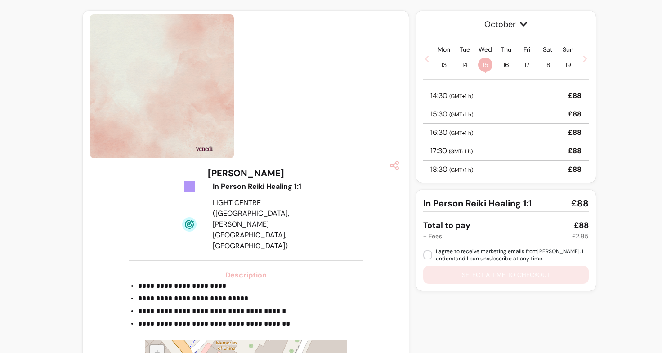
scroll to position [22, 0]
click at [636, 138] on div "**********" at bounding box center [331, 249] width 662 height 498
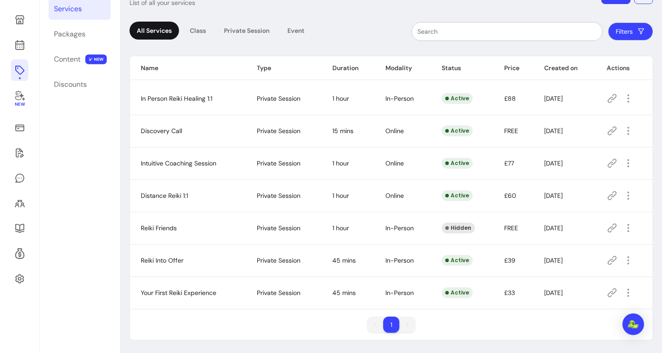
scroll to position [61, 0]
click at [78, 62] on div "Content" at bounding box center [67, 59] width 27 height 11
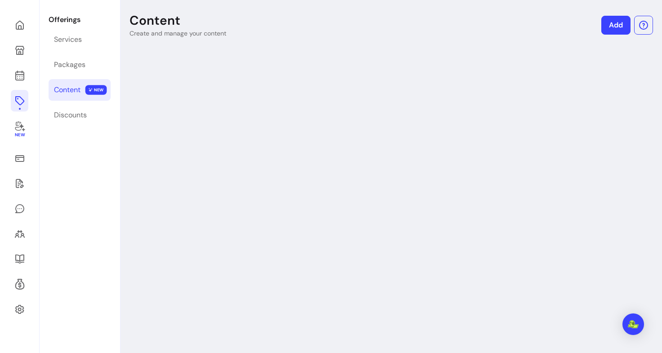
scroll to position [31, 0]
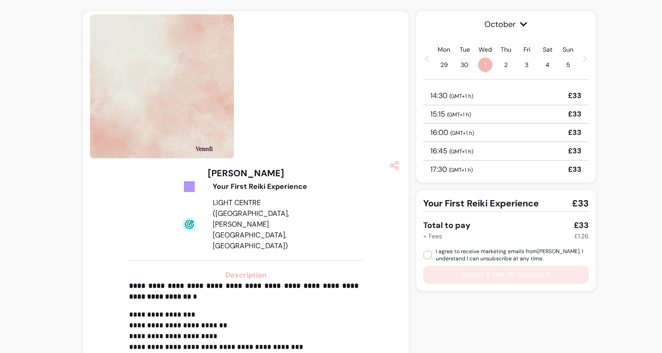
click at [110, 231] on div "**********" at bounding box center [246, 336] width 312 height 339
click at [641, 211] on div "**********" at bounding box center [331, 260] width 662 height 520
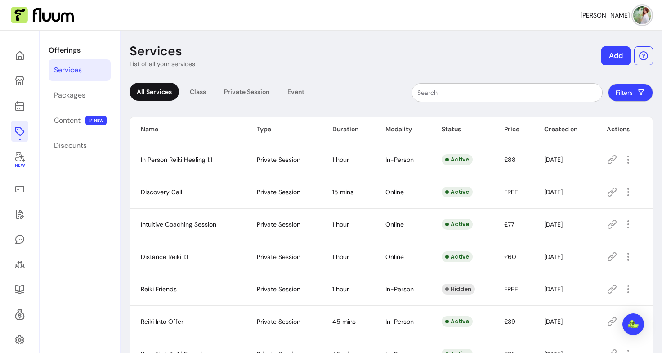
scroll to position [61, 0]
